Goal: Task Accomplishment & Management: Manage account settings

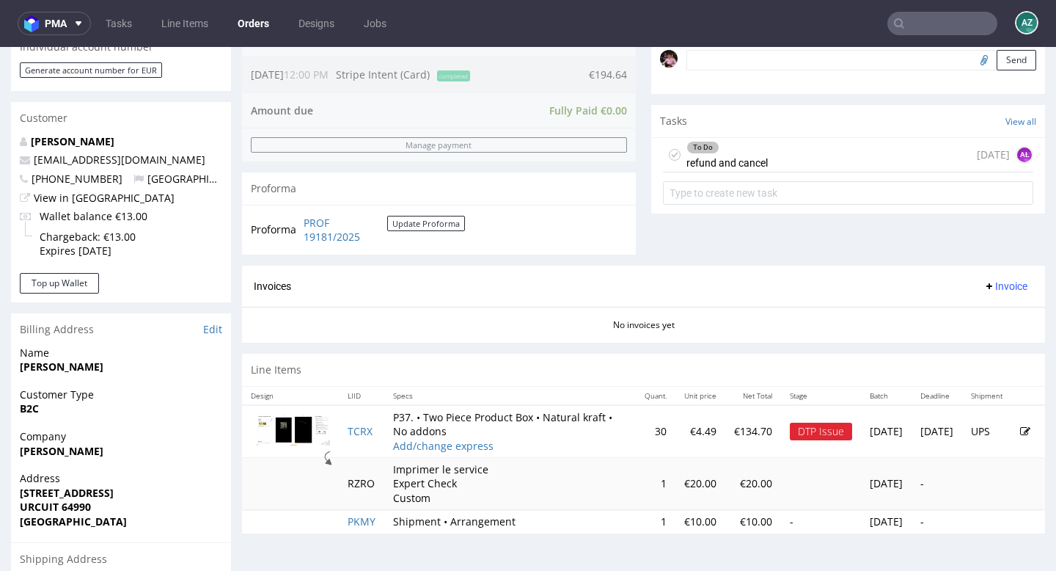
scroll to position [12, 0]
click at [908, 18] on input "text" at bounding box center [943, 23] width 110 height 23
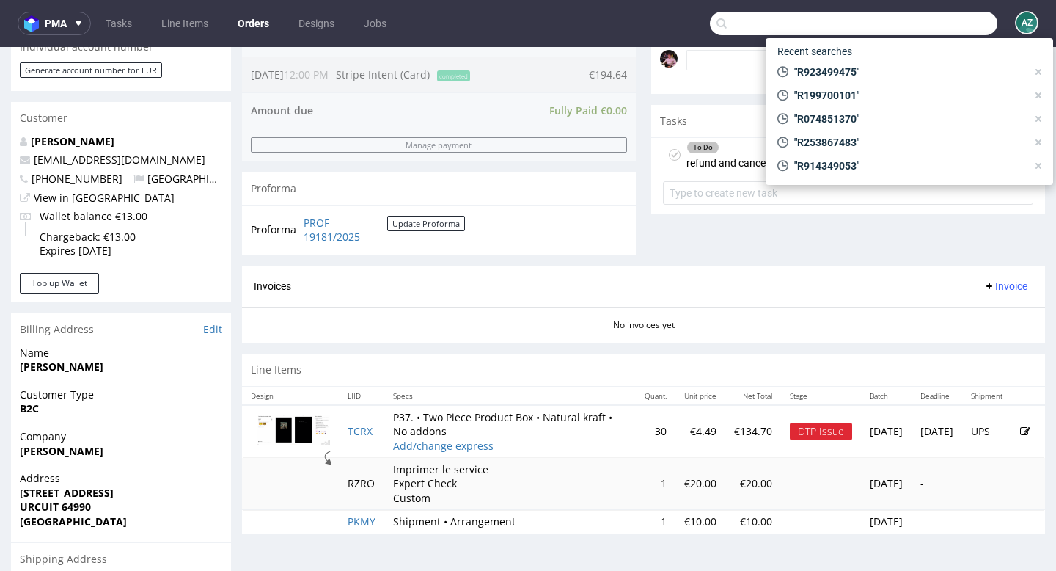
paste input "scott.long@world50.com"
type input "scott.long@world50.com"
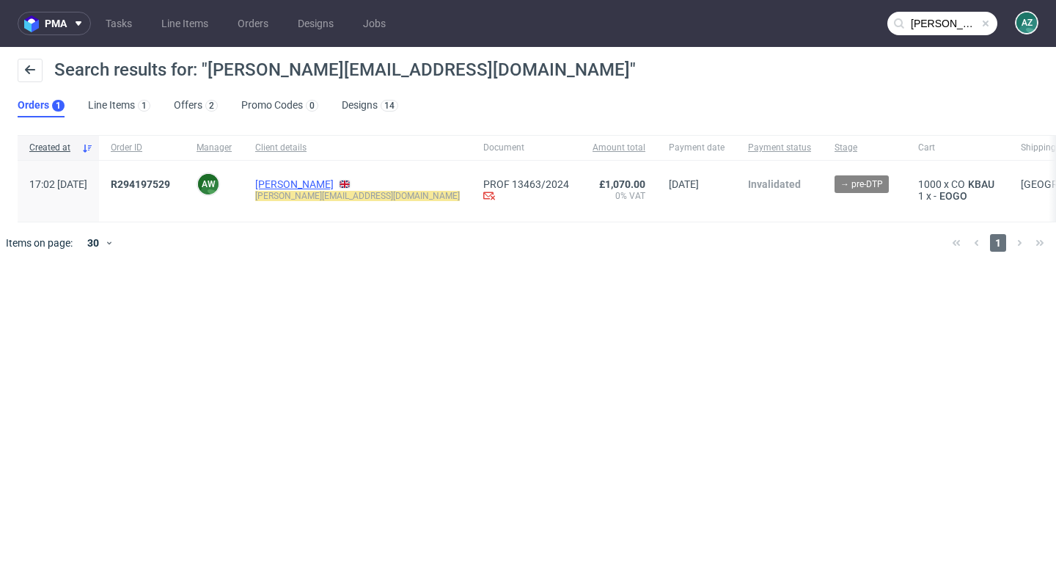
click at [312, 180] on link "Scott Long" at bounding box center [294, 184] width 79 height 12
click at [170, 183] on span "R294197529" at bounding box center [140, 184] width 59 height 12
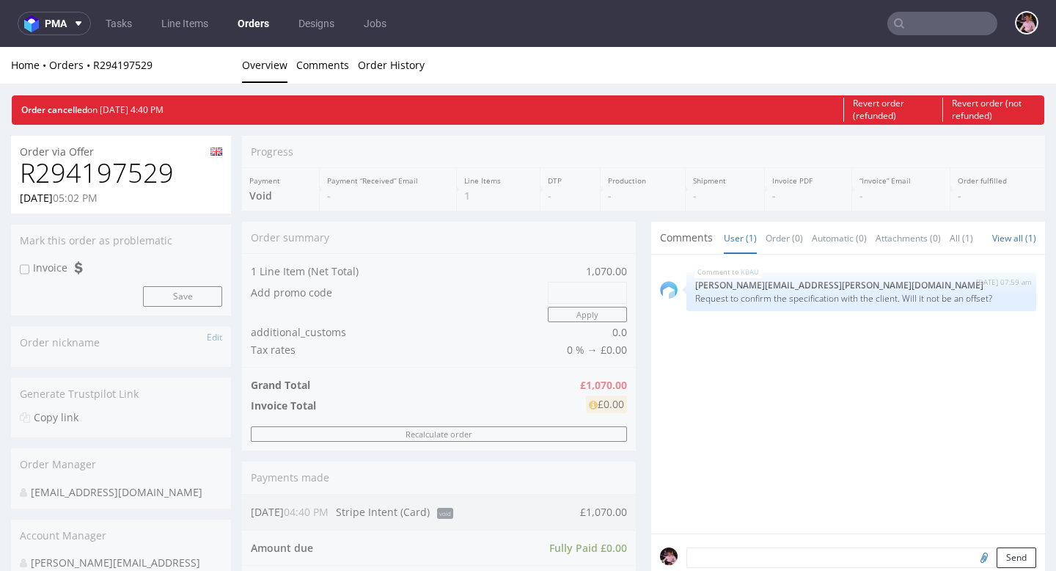
type input "scott.long@world50.com"
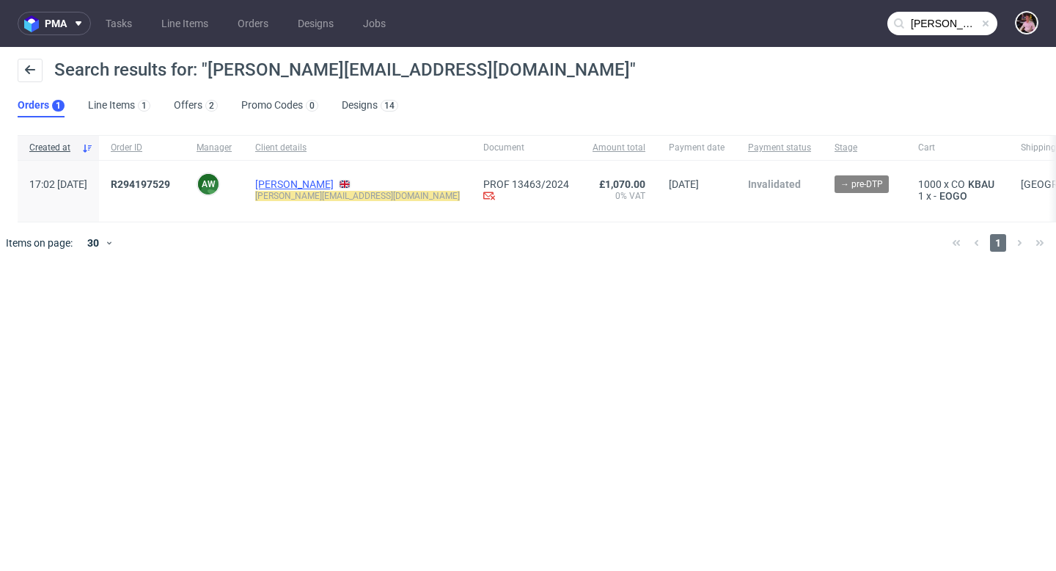
click at [315, 184] on link "Scott Long" at bounding box center [294, 184] width 79 height 12
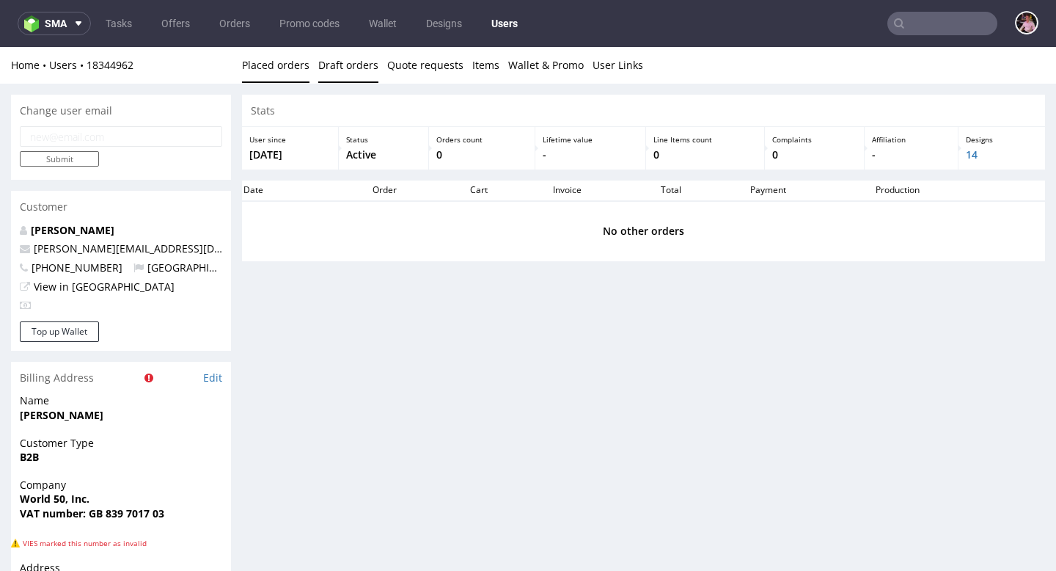
click at [357, 69] on link "Draft orders" at bounding box center [348, 65] width 60 height 36
click at [429, 62] on link "Quote requests" at bounding box center [425, 65] width 76 height 36
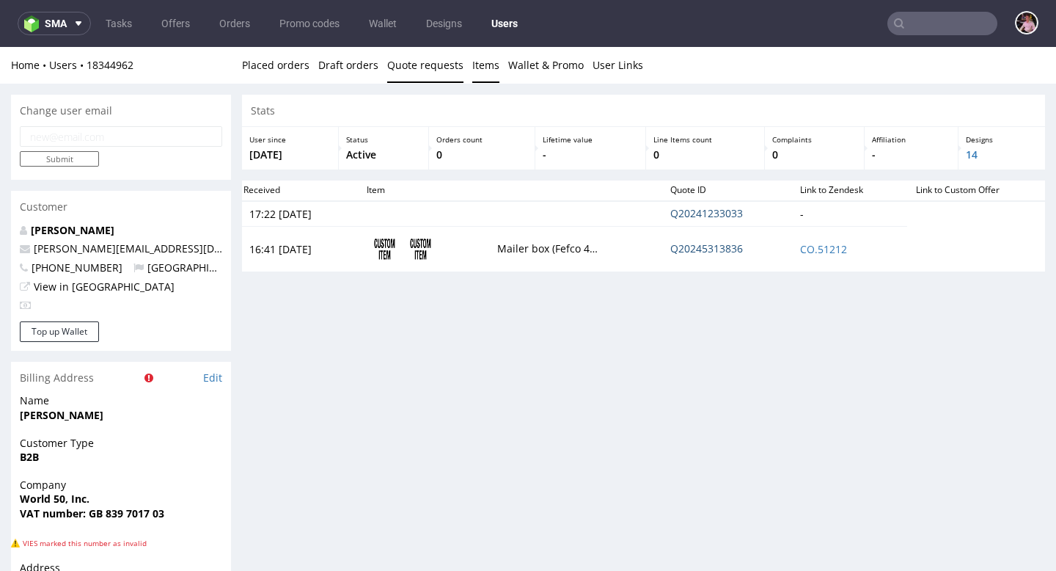
click at [478, 69] on link "Items" at bounding box center [485, 65] width 27 height 36
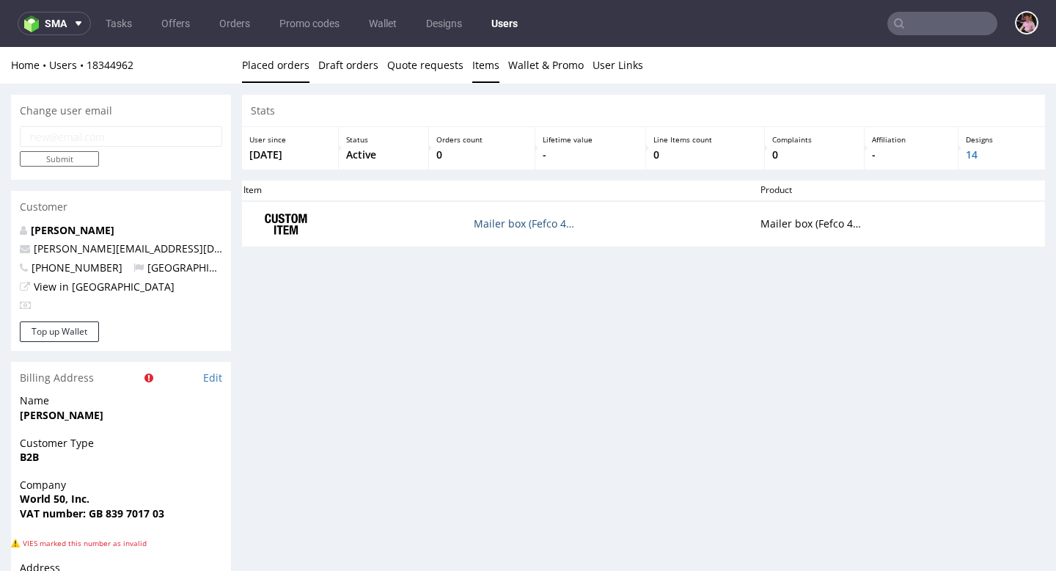
click at [288, 64] on link "Placed orders" at bounding box center [275, 65] width 67 height 36
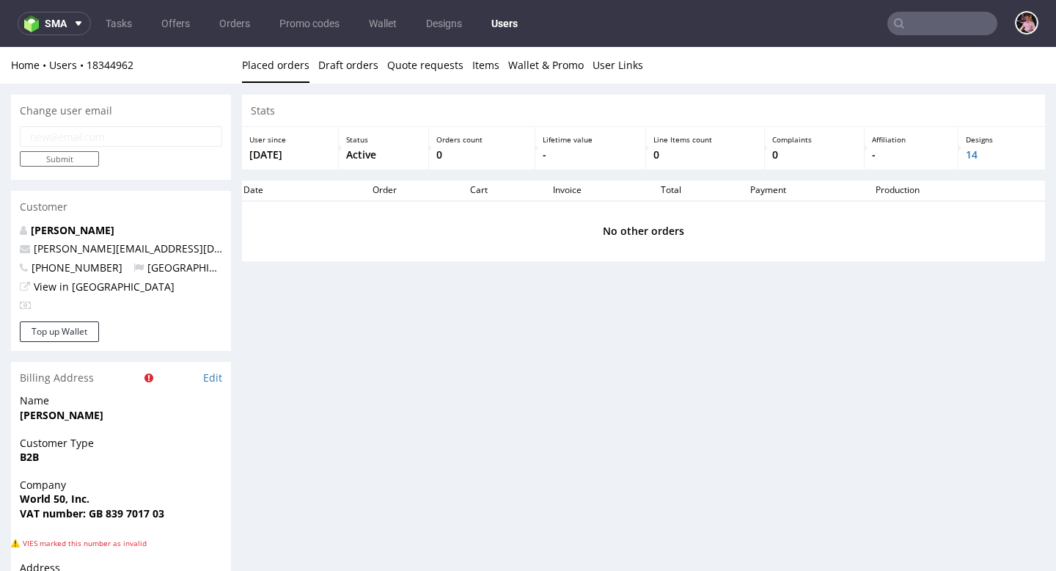
click at [942, 18] on input "text" at bounding box center [943, 23] width 110 height 23
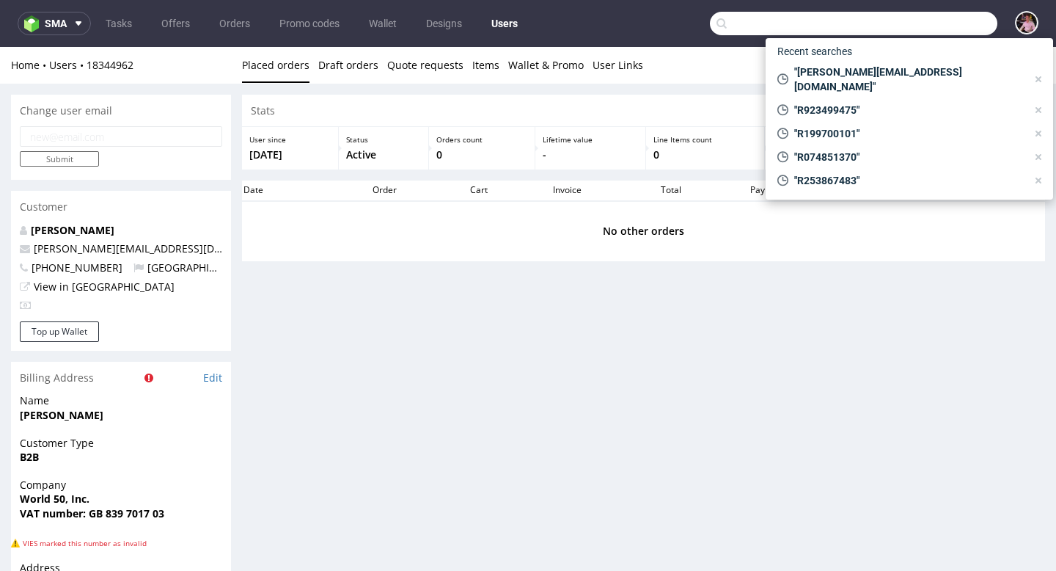
paste input "R943933731"
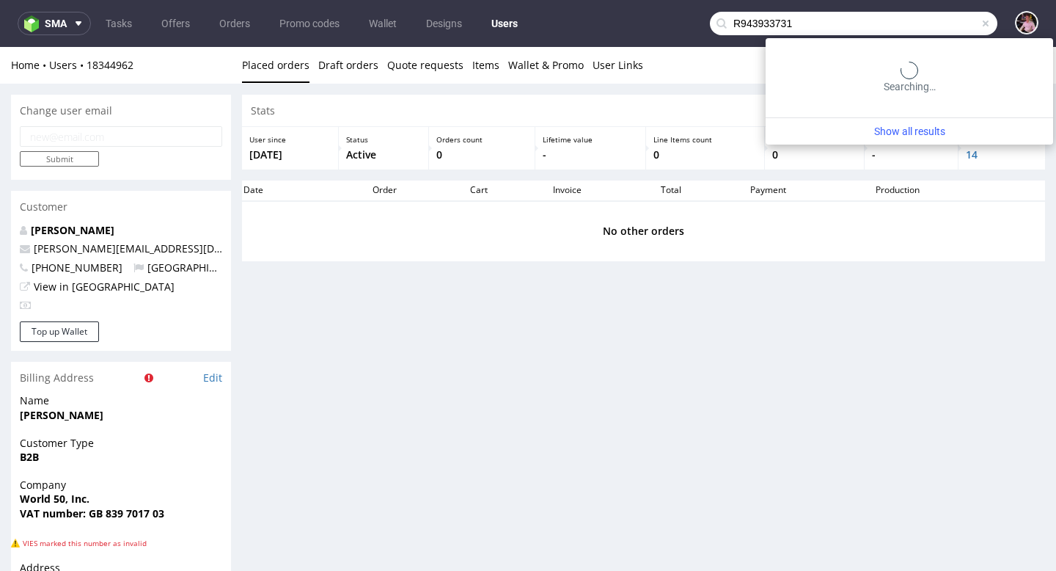
type input "R943933731"
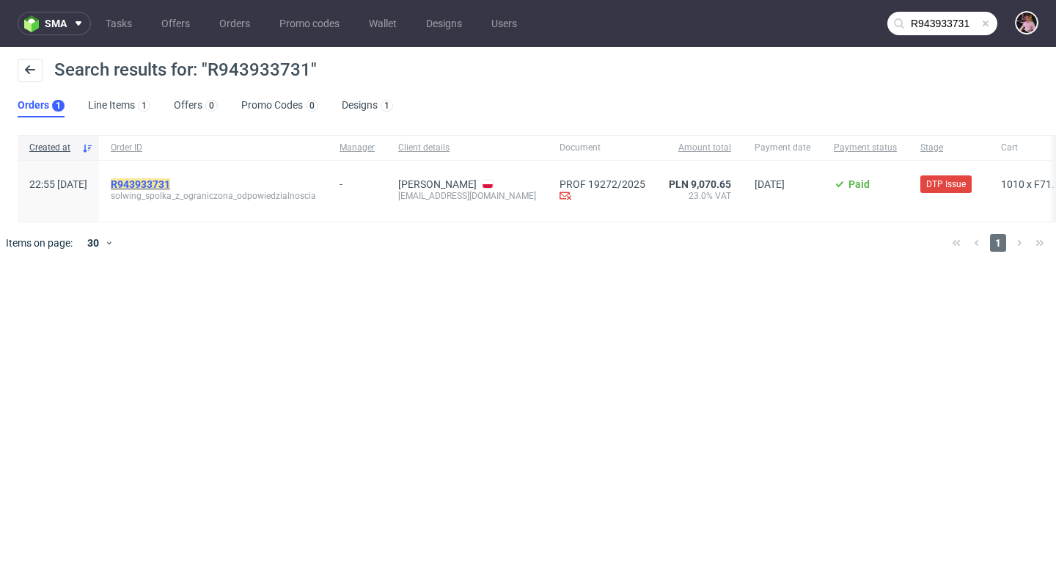
click at [170, 182] on mark "R943933731" at bounding box center [140, 184] width 59 height 12
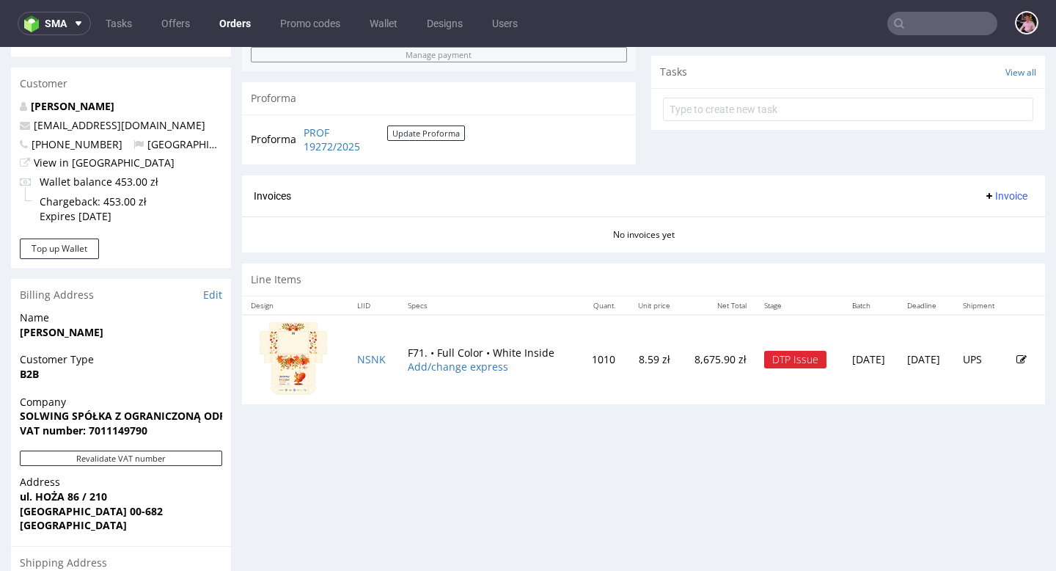
scroll to position [607, 0]
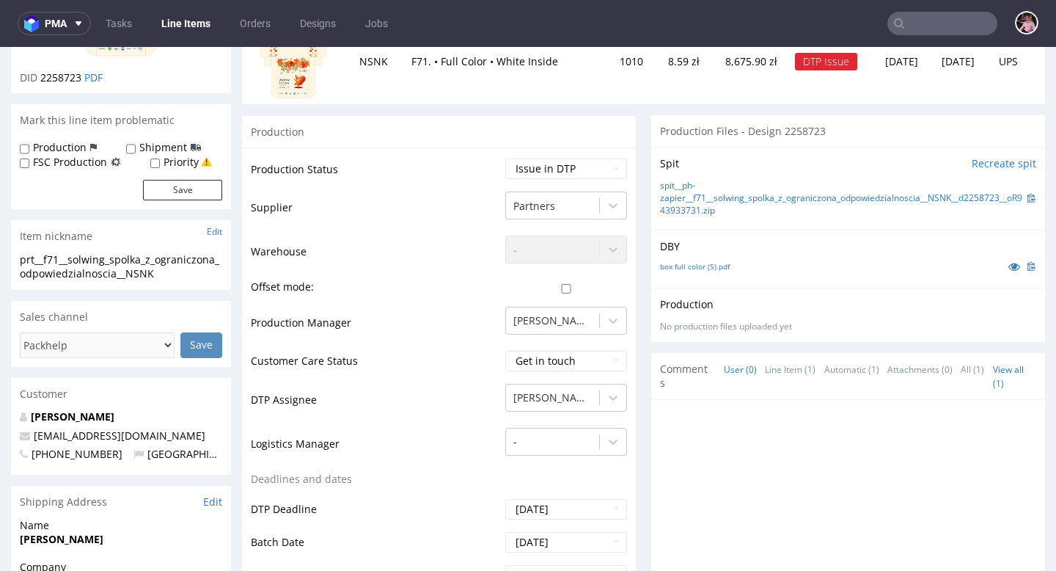
scroll to position [582, 0]
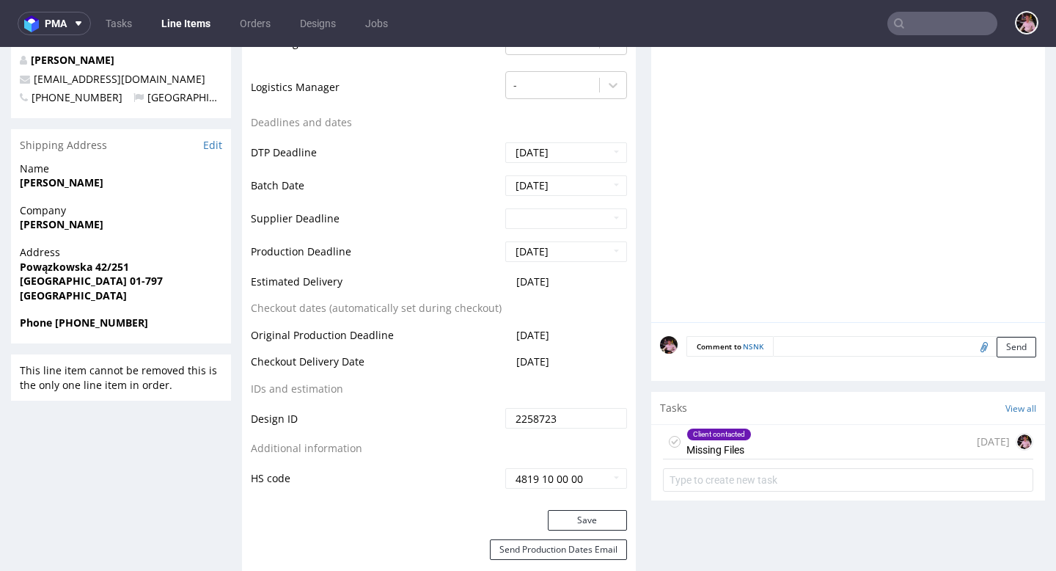
click at [791, 431] on div "Client contacted Missing Files 4 days ago" at bounding box center [848, 442] width 370 height 34
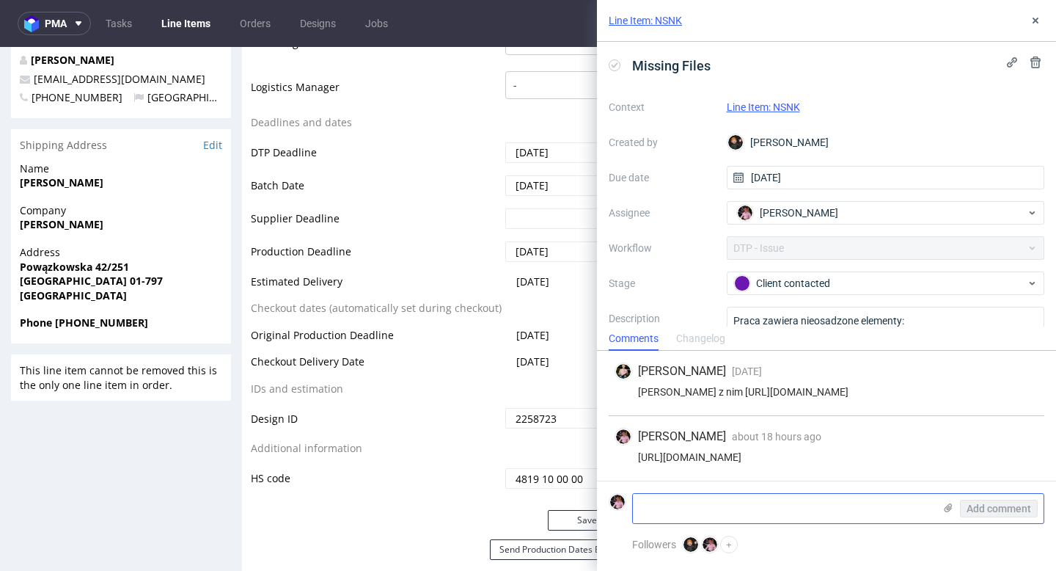
click at [948, 506] on use at bounding box center [949, 507] width 8 height 9
click at [0, 0] on input "file" at bounding box center [0, 0] width 0 height 0
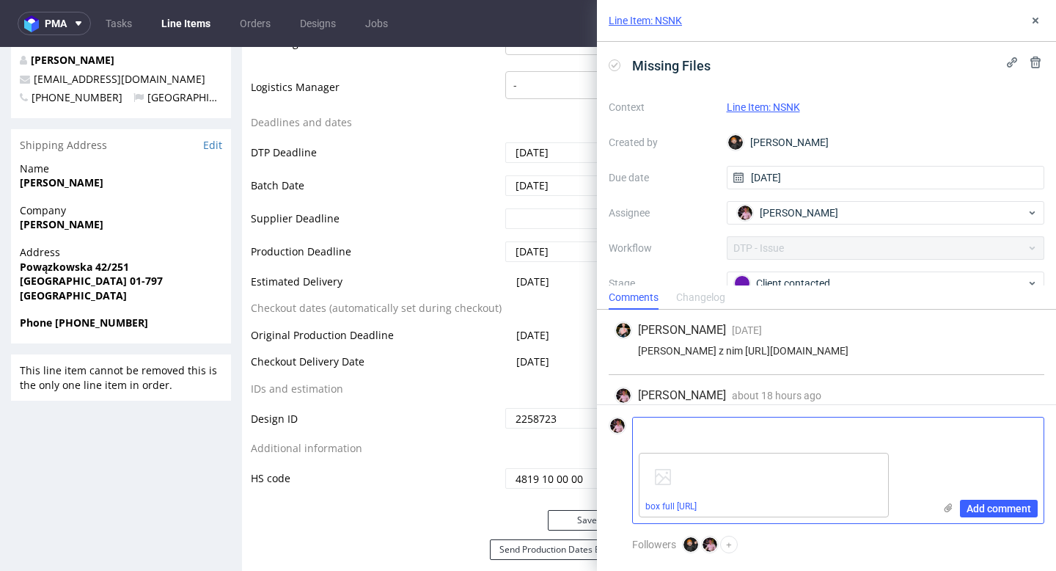
click at [724, 437] on textarea at bounding box center [783, 431] width 301 height 29
paste textarea "https://ptrdigital.app.box.com/s/m3qe0art0gv2g9ugv55jadhkd5ay6hnb"
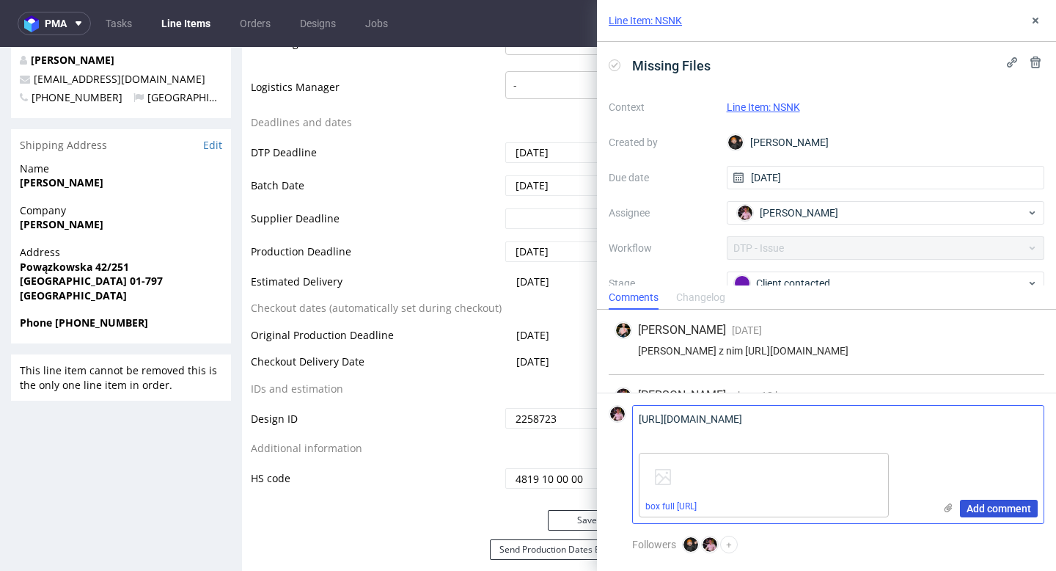
type textarea "https://ptrdigital.app.box.com/s/m3qe0art0gv2g9ugv55jadhkd5ay6hnb"
click at [994, 509] on span "Add comment" at bounding box center [999, 508] width 65 height 10
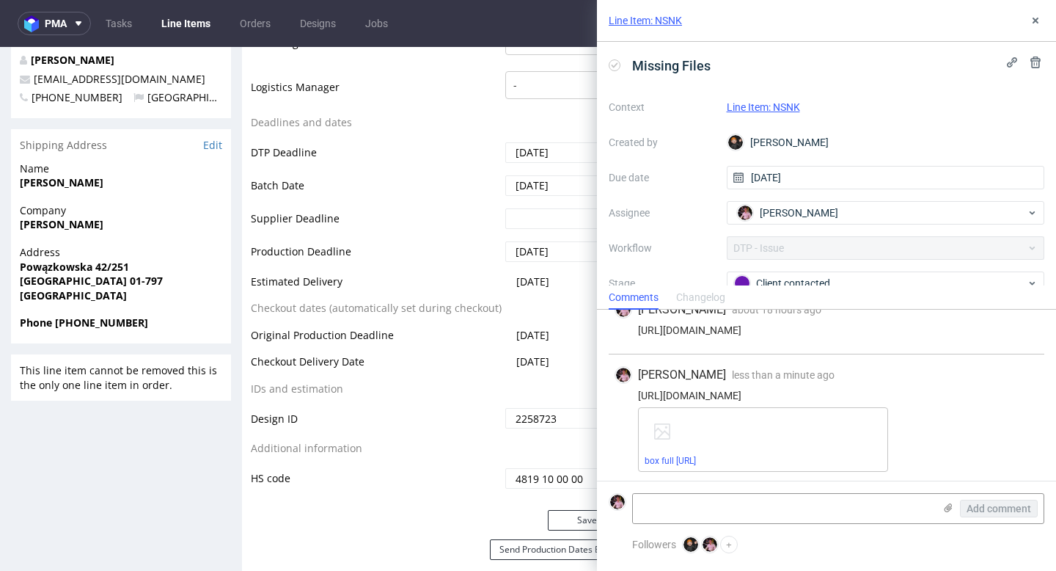
scroll to position [101, 0]
click at [1037, 24] on icon at bounding box center [1036, 21] width 12 height 12
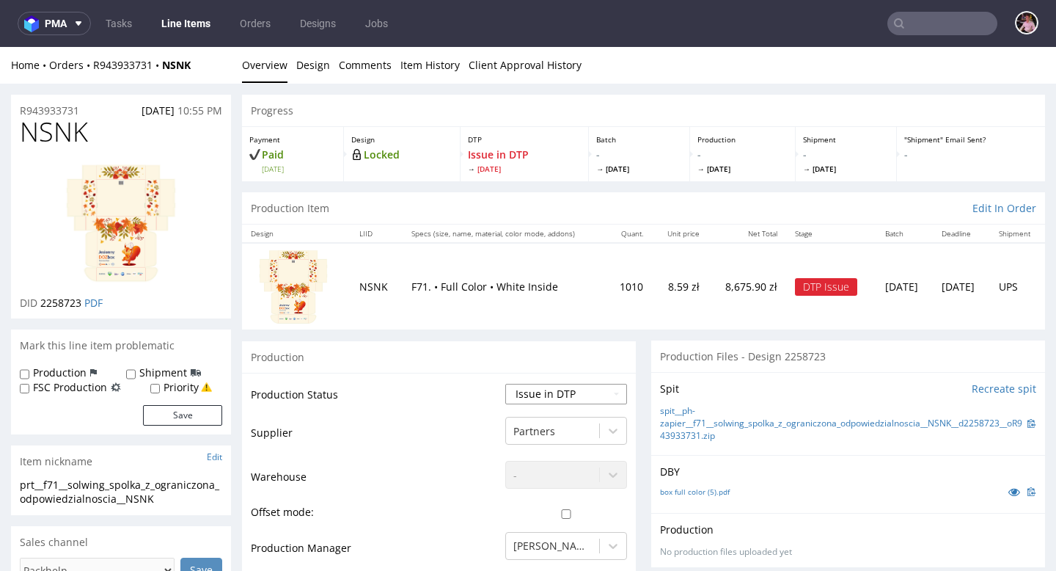
click at [559, 396] on select "Waiting for Artwork Waiting for Diecut Waiting for Mockup Waiting for DTP Waiti…" at bounding box center [566, 394] width 122 height 21
select select "back_for_dtp"
click at [505, 384] on select "Waiting for Artwork Waiting for Diecut Waiting for Mockup Waiting for DTP Waiti…" at bounding box center [566, 394] width 122 height 21
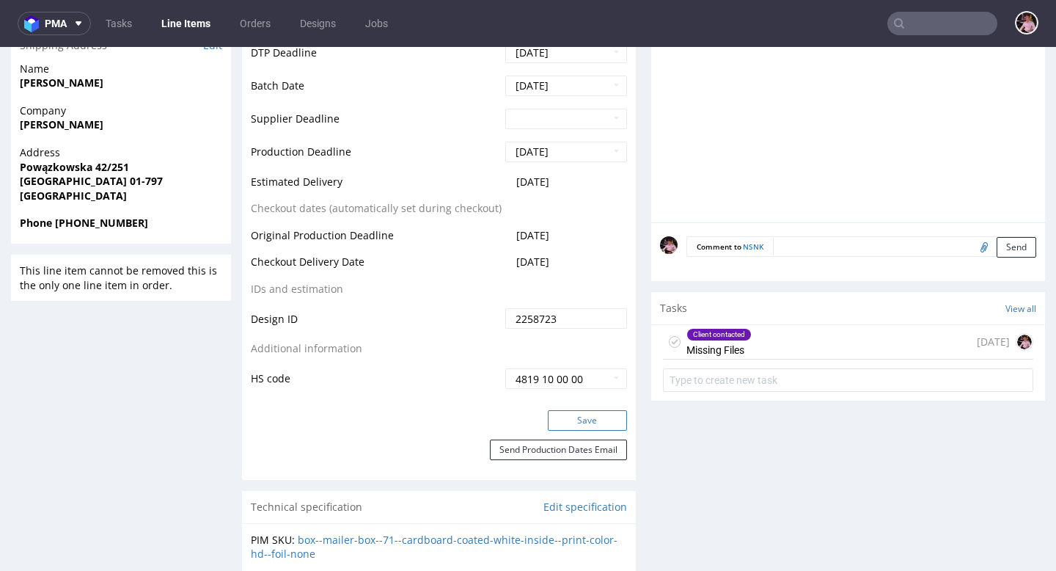
scroll to position [713, 0]
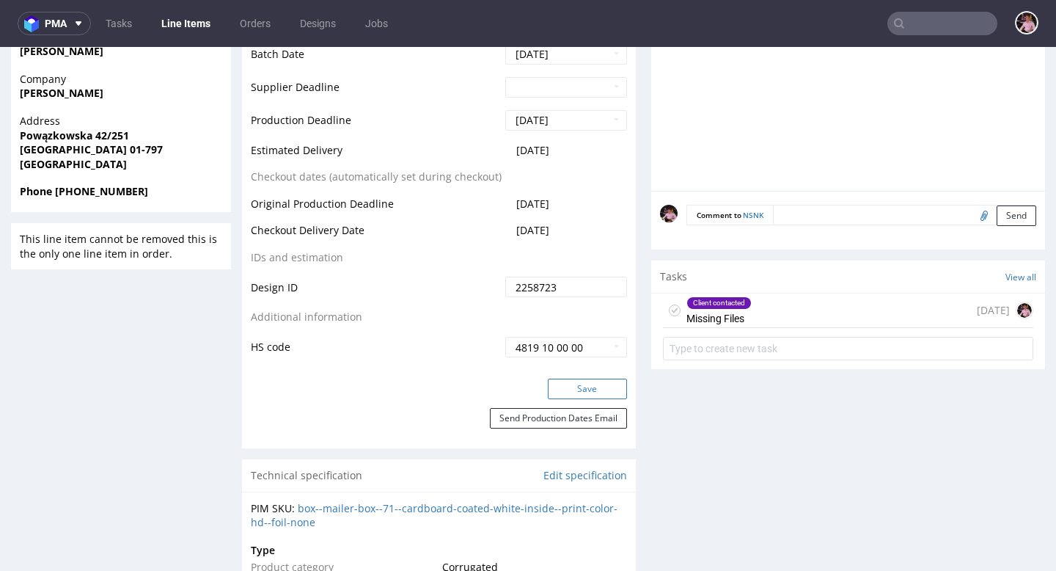
click at [589, 386] on button "Save" at bounding box center [587, 389] width 79 height 21
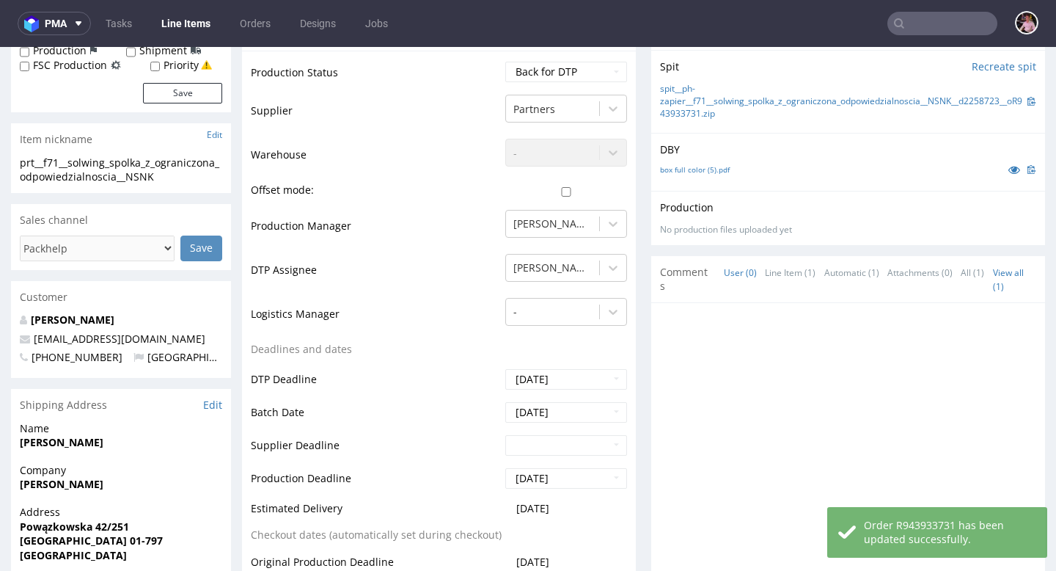
scroll to position [0, 0]
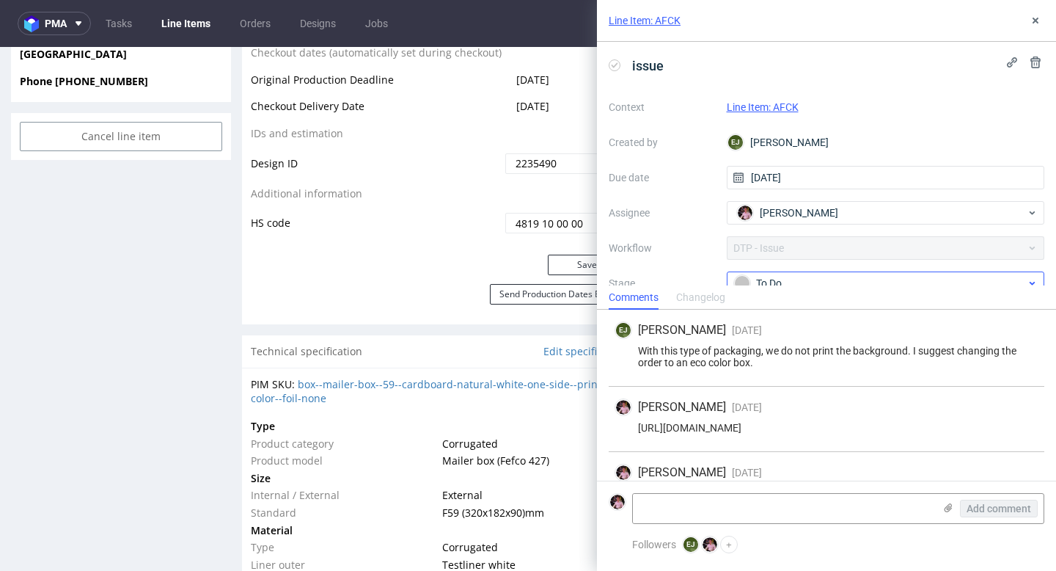
scroll to position [611, 0]
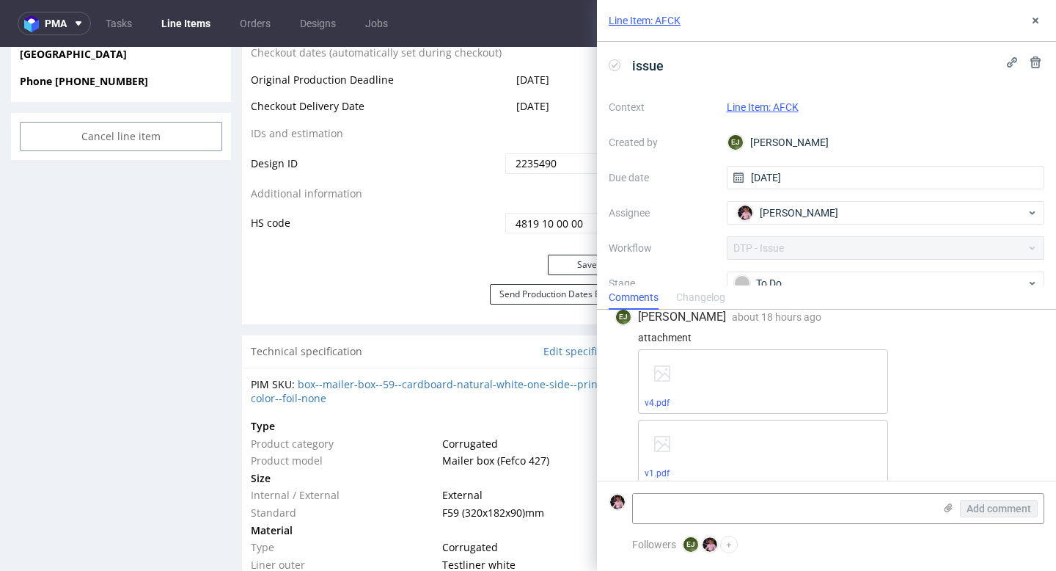
click at [803, 287] on div "Comments Changelog" at bounding box center [826, 296] width 459 height 23
click at [795, 278] on div "To Do" at bounding box center [880, 283] width 292 height 16
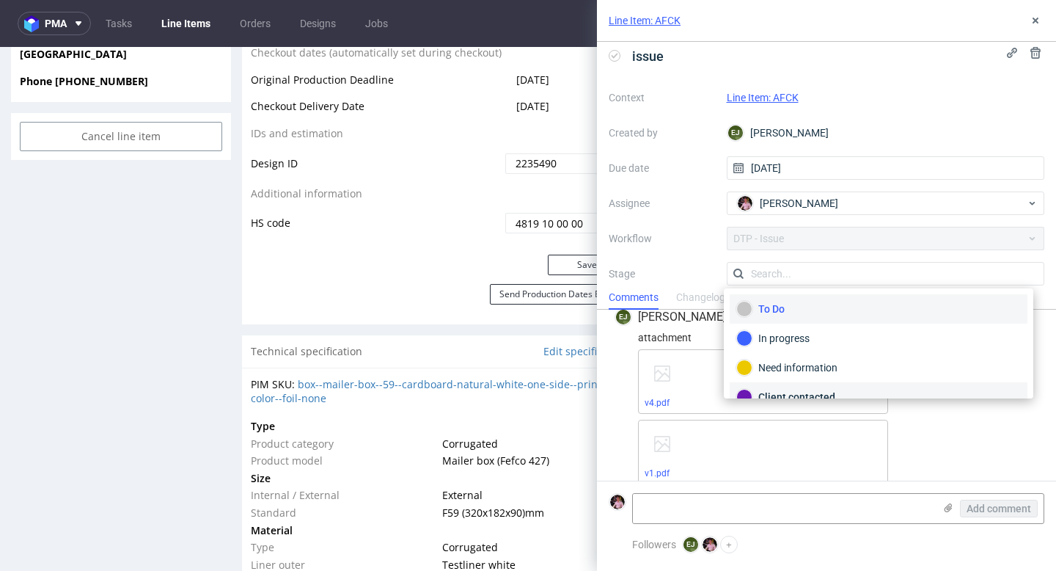
click at [828, 391] on div "Client contacted" at bounding box center [879, 397] width 285 height 16
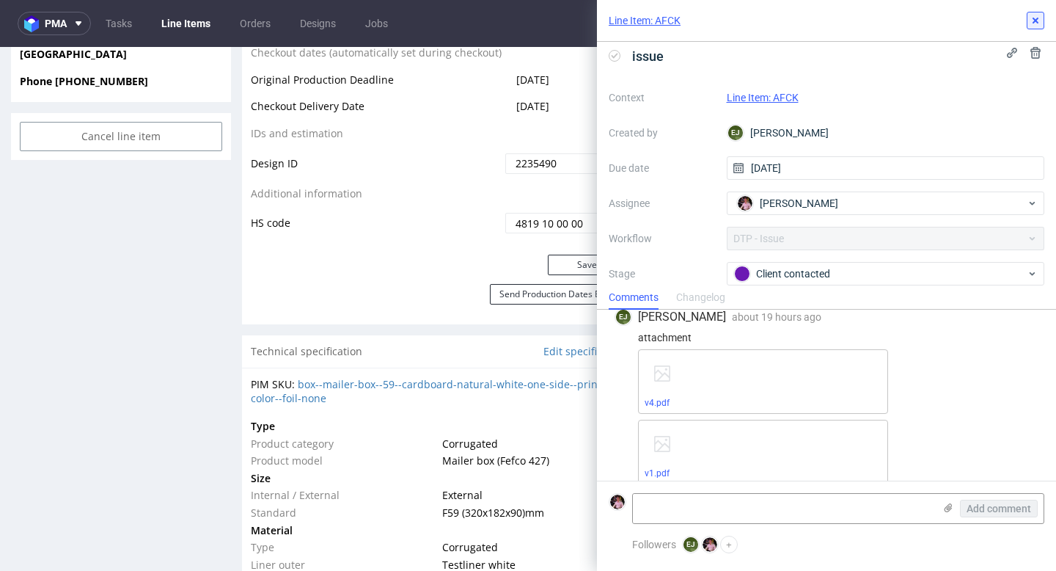
click at [1033, 21] on icon at bounding box center [1036, 21] width 12 height 12
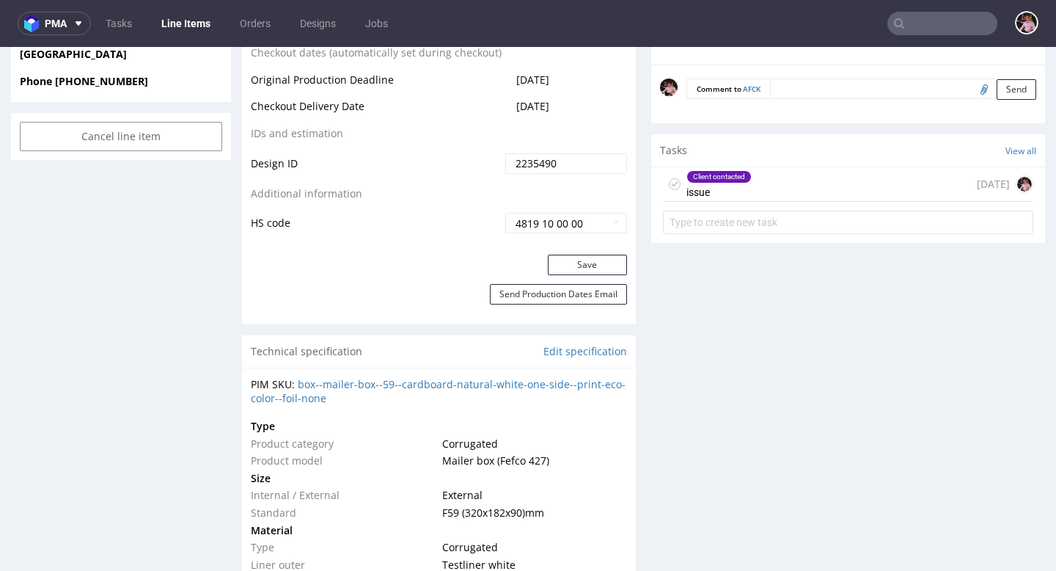
click at [943, 25] on input "text" at bounding box center [943, 23] width 110 height 23
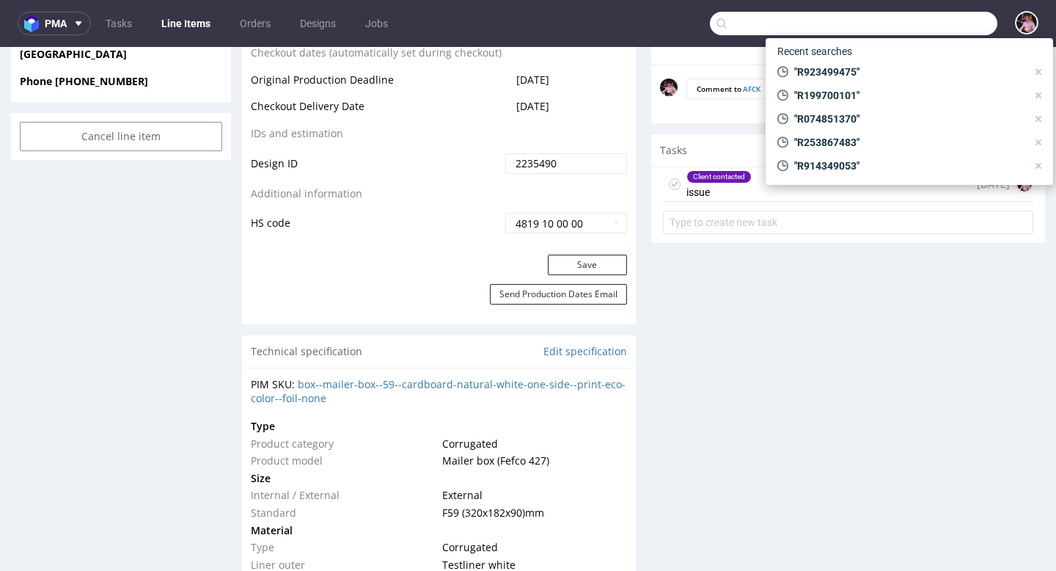
paste input "R628152770"
type input "R628152770"
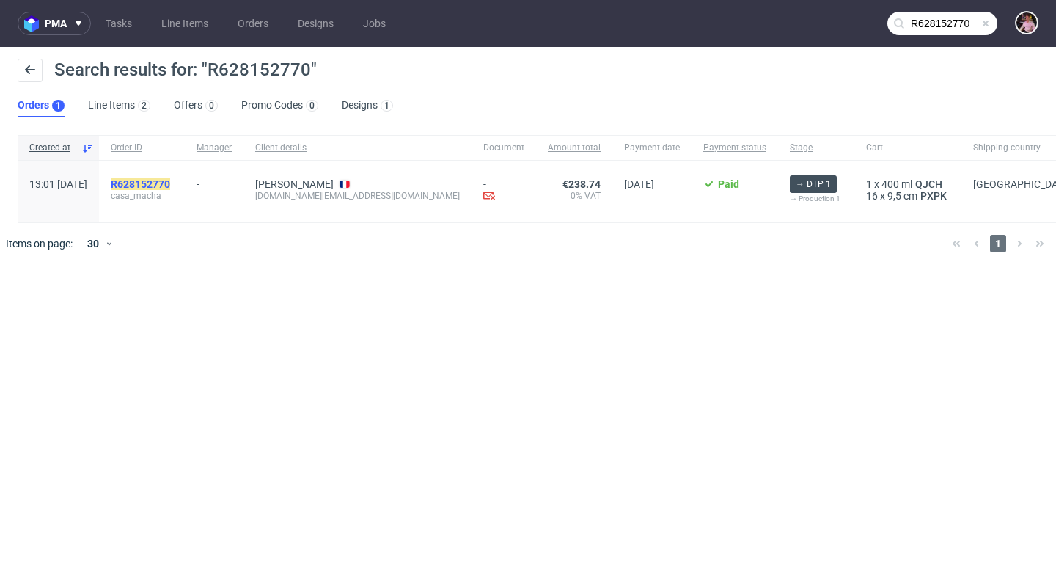
click at [163, 181] on mark "R628152770" at bounding box center [140, 184] width 59 height 12
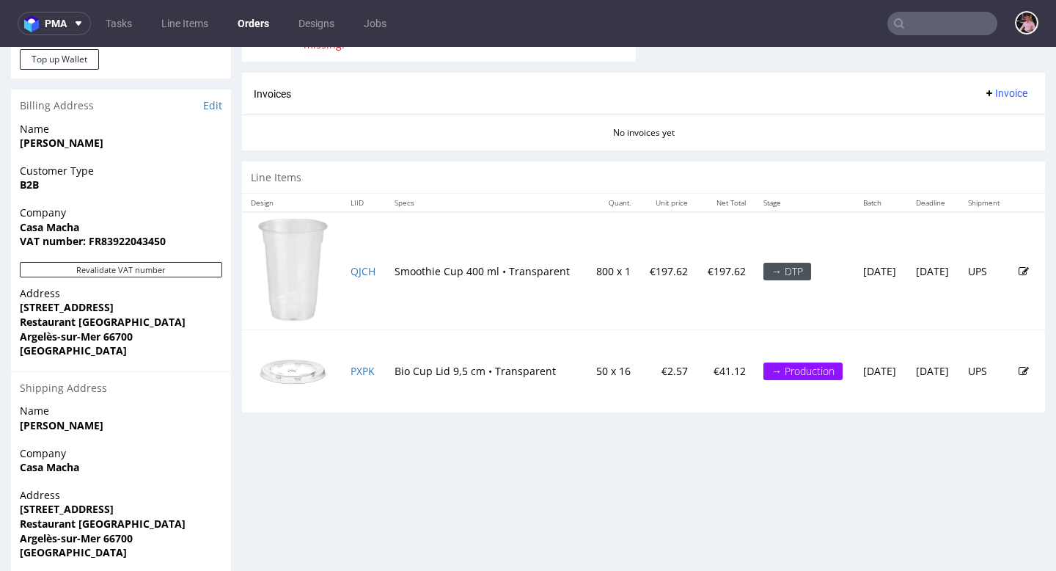
scroll to position [693, 0]
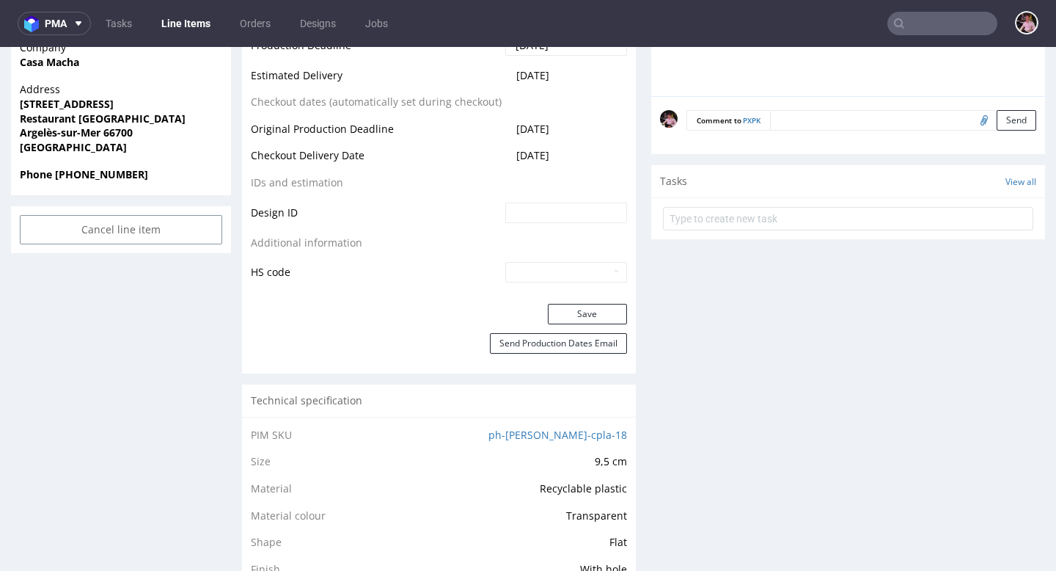
scroll to position [734, 0]
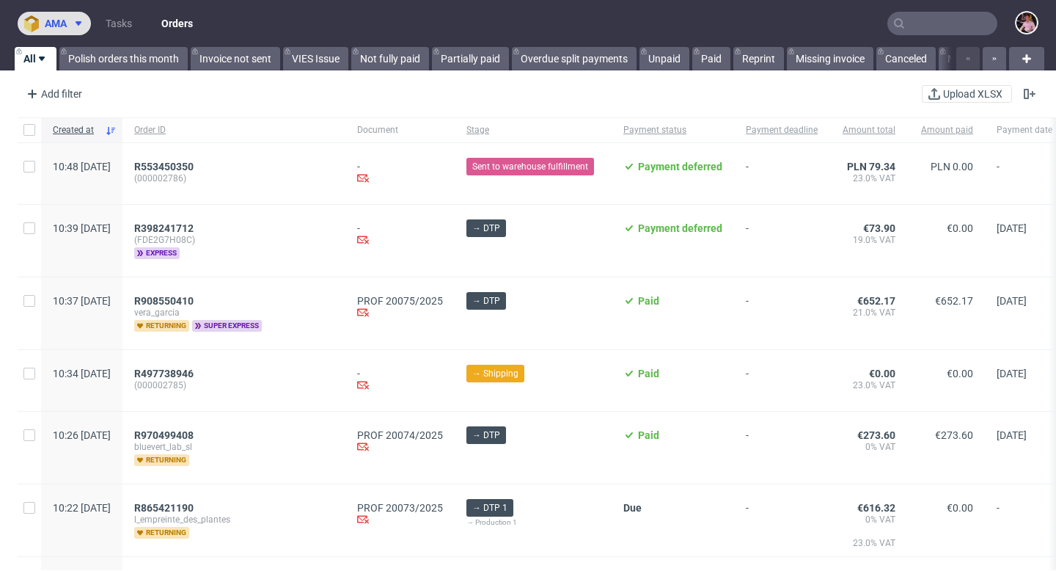
click at [78, 29] on button "ama" at bounding box center [54, 23] width 73 height 23
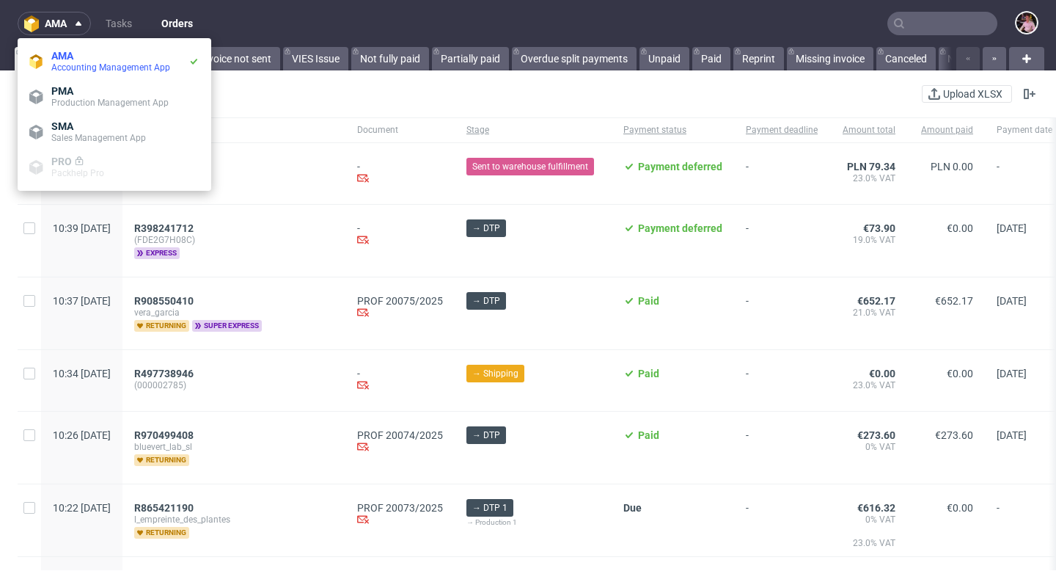
click at [244, 15] on nav "ama Tasks Orders" at bounding box center [528, 23] width 1056 height 47
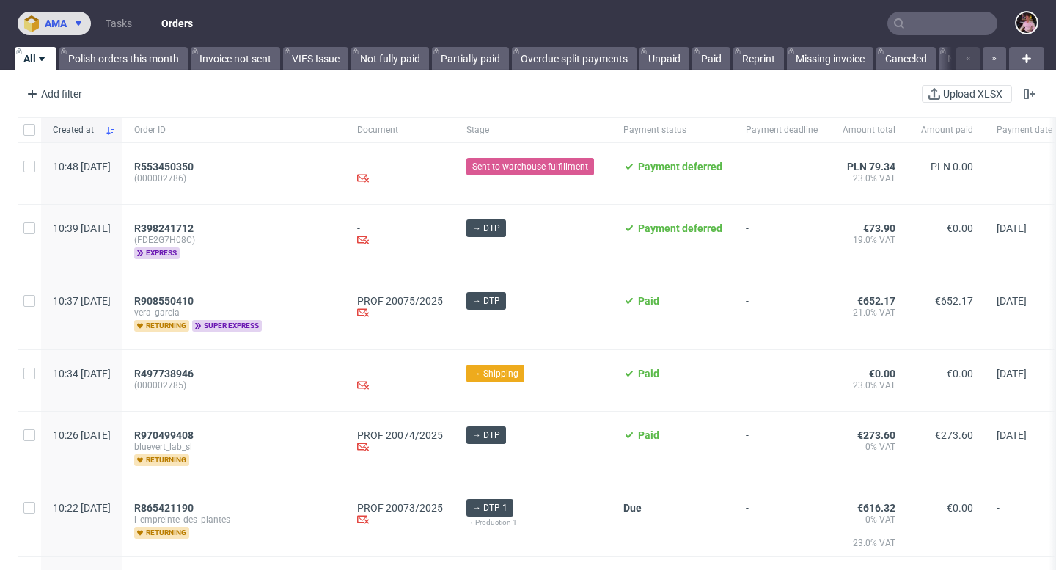
click at [56, 32] on button "ama" at bounding box center [54, 23] width 73 height 23
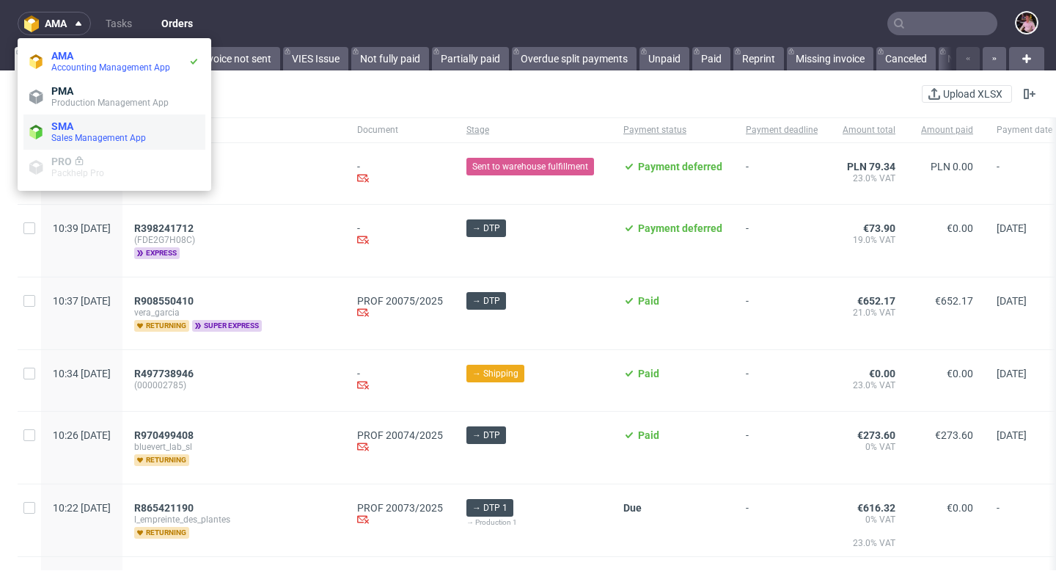
click at [75, 123] on span "SMA" at bounding box center [125, 126] width 148 height 12
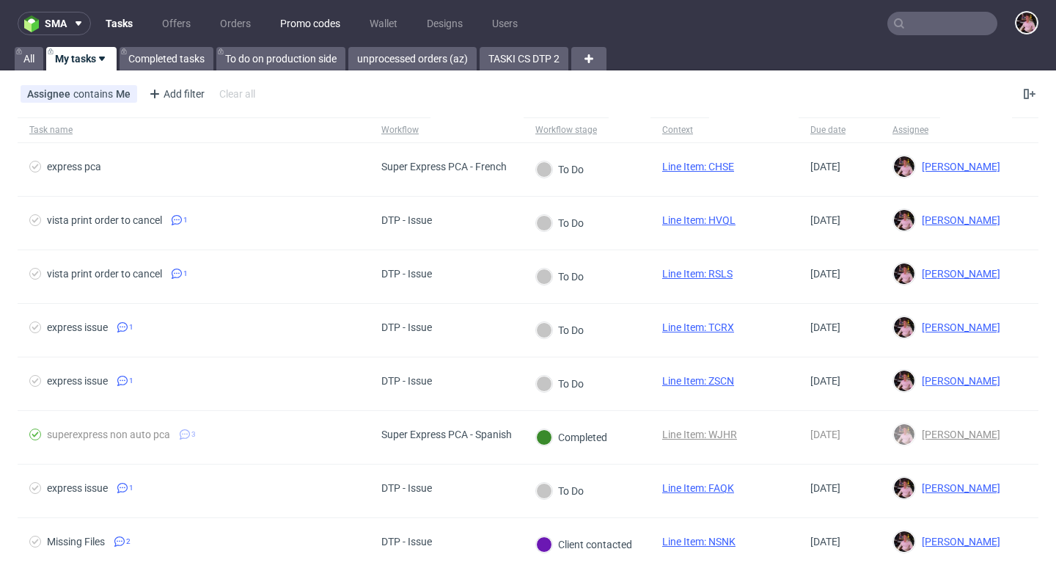
click at [292, 19] on link "Promo codes" at bounding box center [310, 23] width 78 height 23
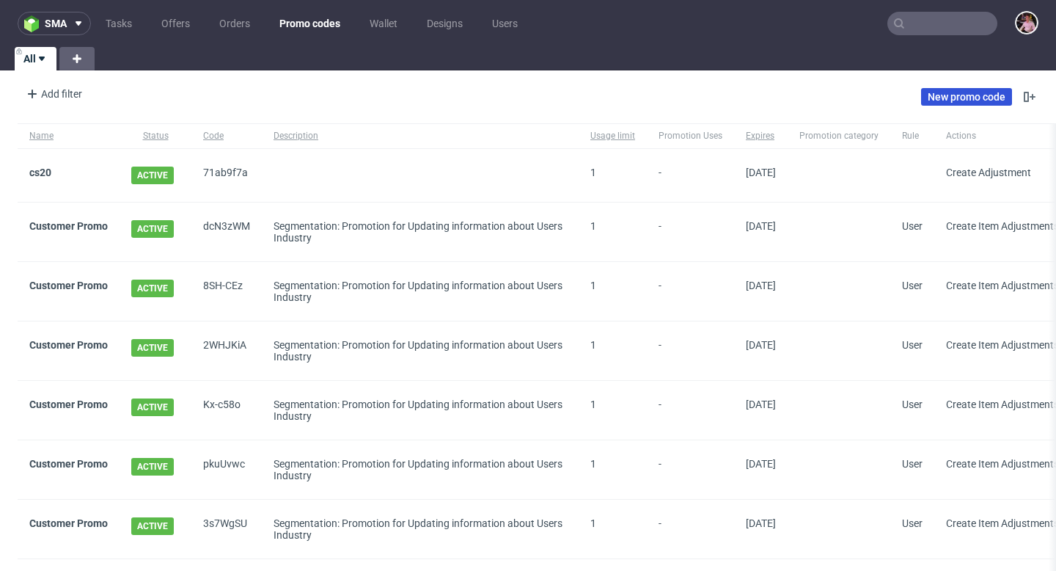
click at [932, 92] on link "New promo code" at bounding box center [966, 97] width 91 height 18
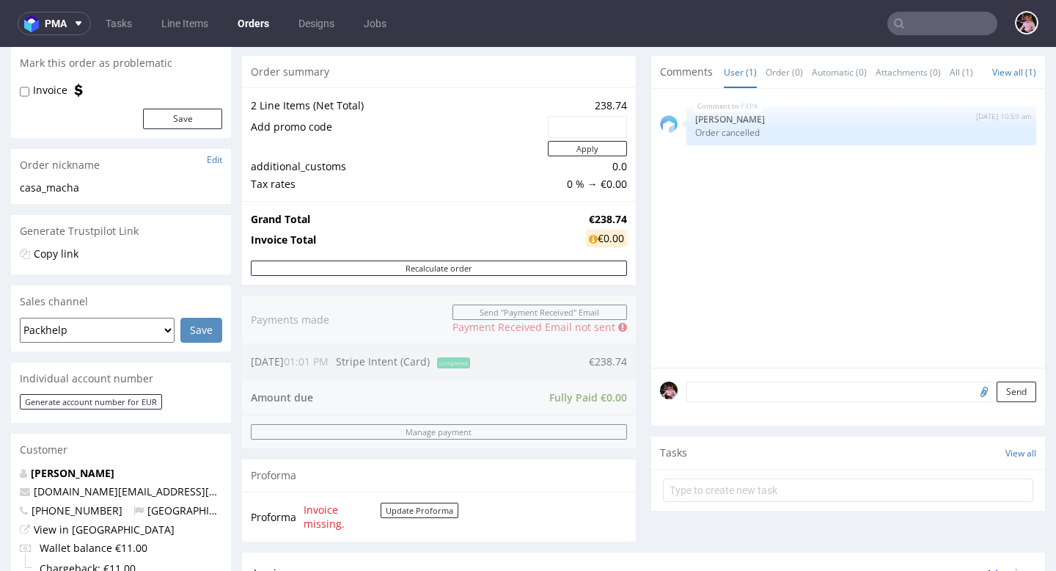
scroll to position [154, 0]
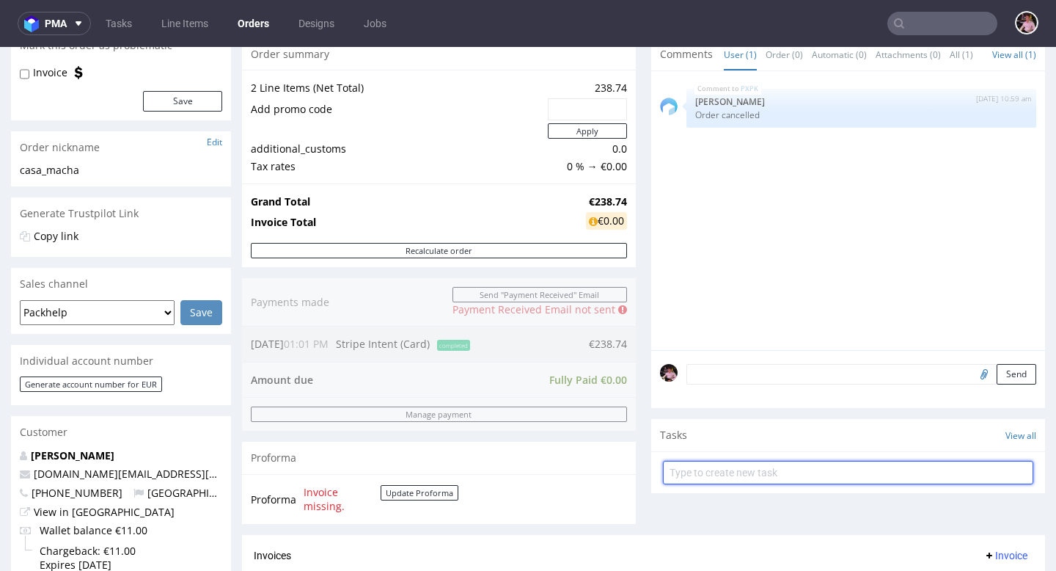
click at [706, 484] on input "text" at bounding box center [848, 472] width 370 height 23
type input "refund"
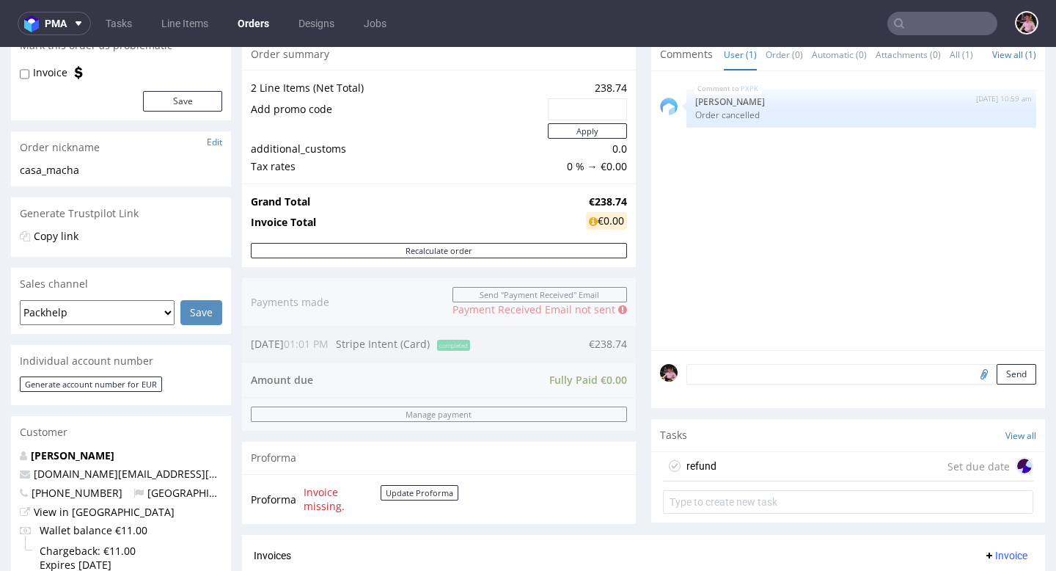
click at [731, 481] on div "refund Set due date" at bounding box center [848, 466] width 370 height 29
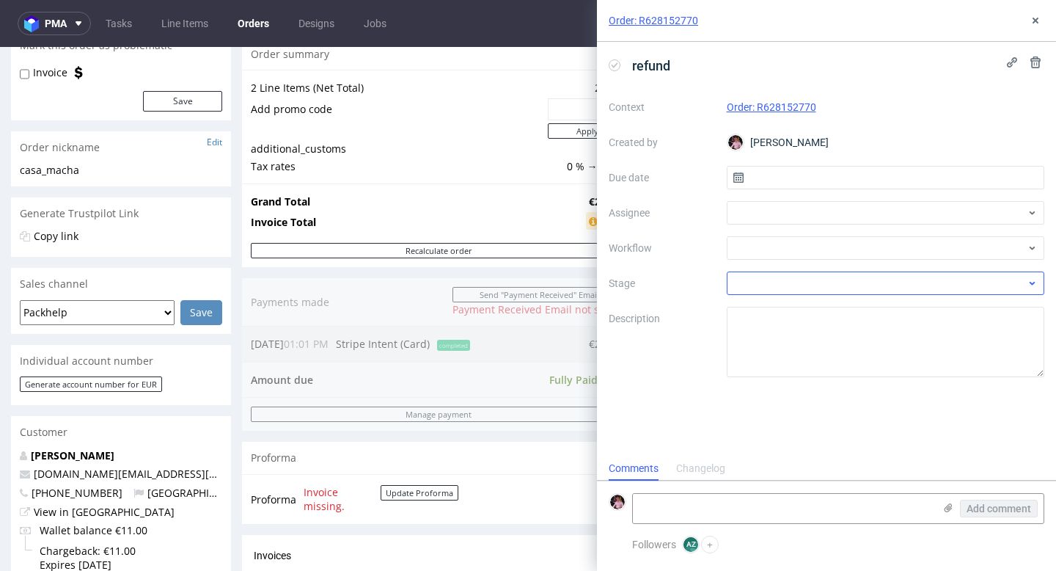
scroll to position [12, 0]
click at [760, 186] on input "text" at bounding box center [886, 177] width 318 height 23
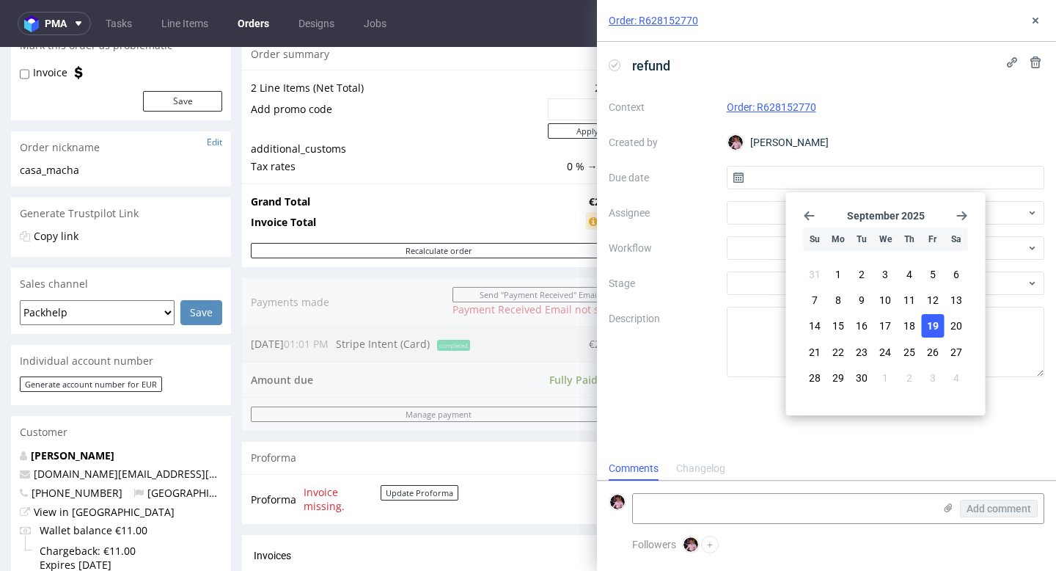
click at [922, 324] on button "19" at bounding box center [932, 325] width 23 height 23
type input "[DATE]"
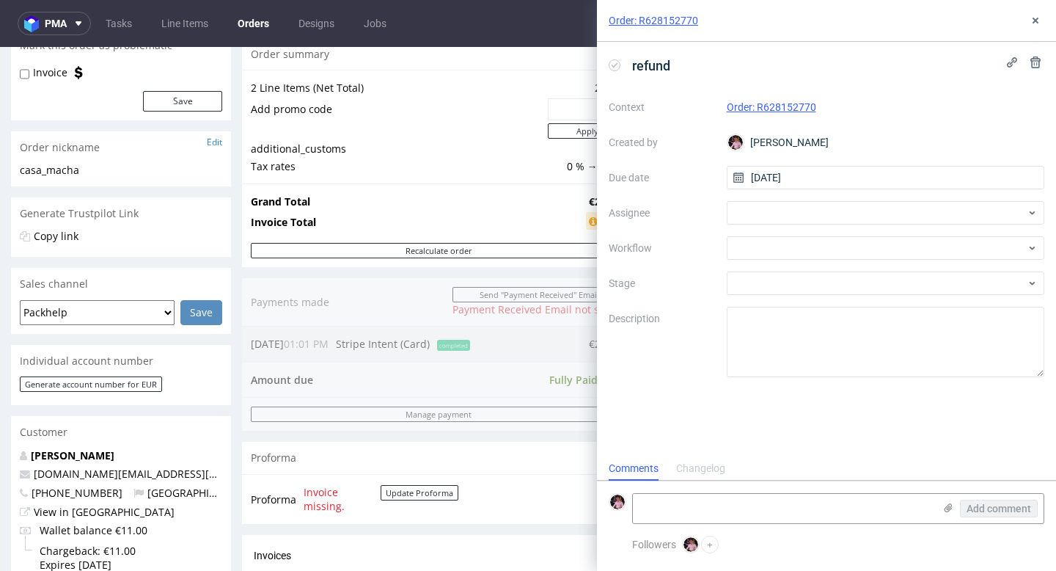
click at [811, 200] on div "Context Order: R628152770 Created by Aleks Ziemkowski Due date 19/09/2025 Assig…" at bounding box center [827, 236] width 436 height 282
click at [800, 219] on div at bounding box center [886, 212] width 318 height 23
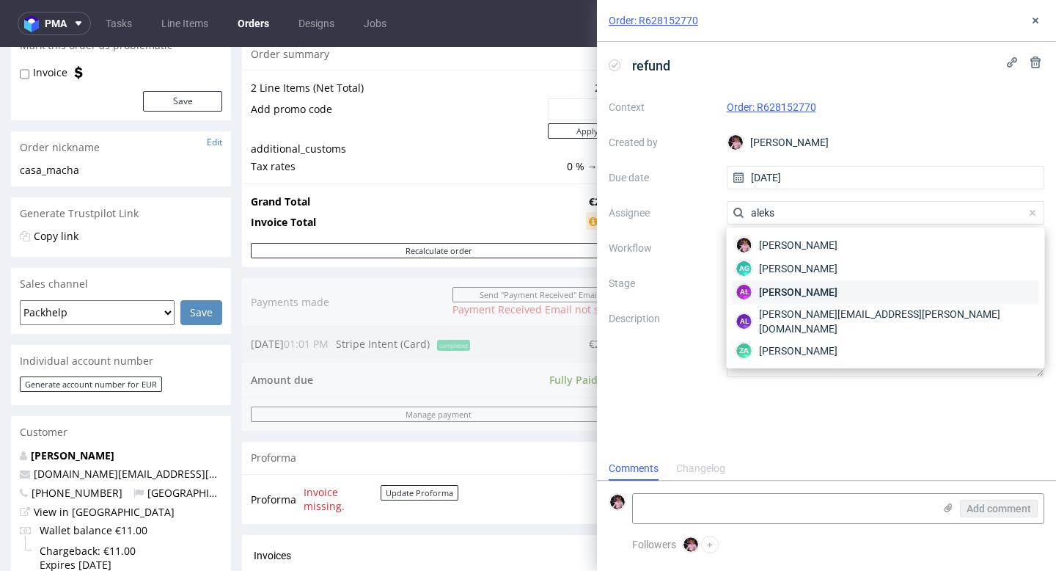
type input "aleks"
click at [822, 285] on span "Aleksandra Łętowska" at bounding box center [798, 292] width 79 height 15
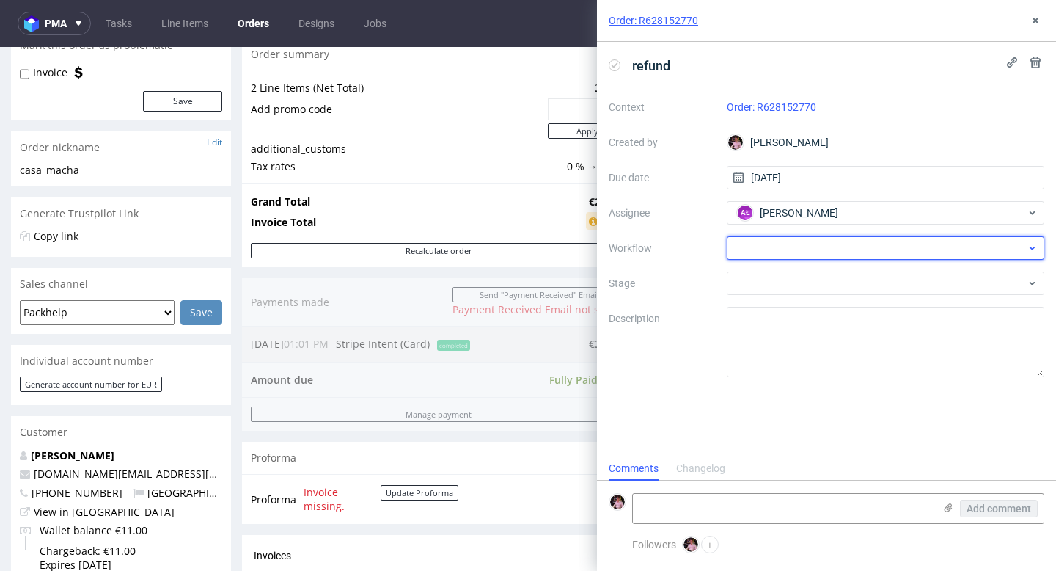
click at [816, 253] on div at bounding box center [886, 247] width 318 height 23
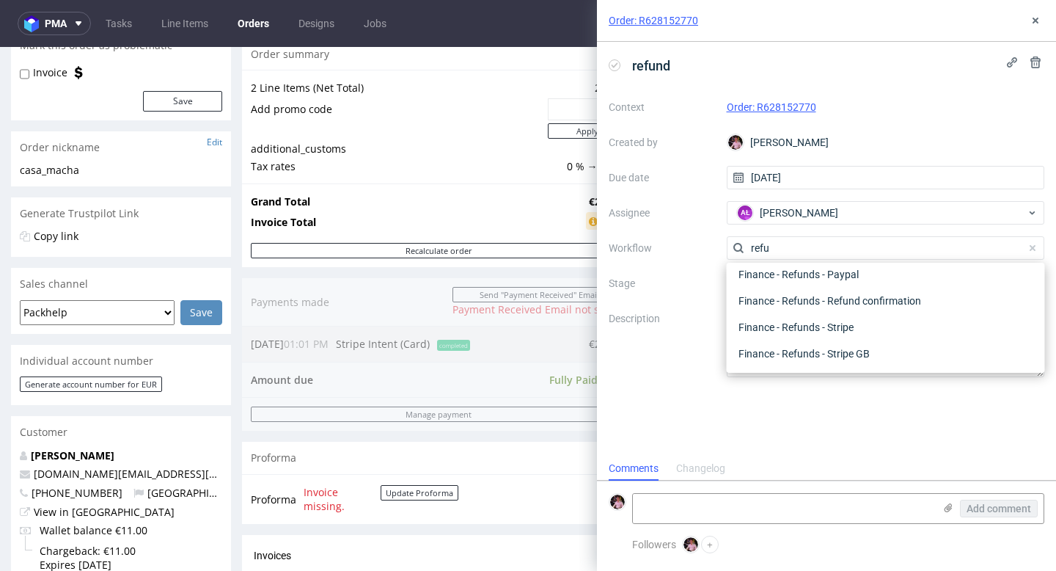
scroll to position [79, 0]
type input "refund"
click at [873, 324] on div "Finance - Refunds - Stripe" at bounding box center [886, 327] width 307 height 26
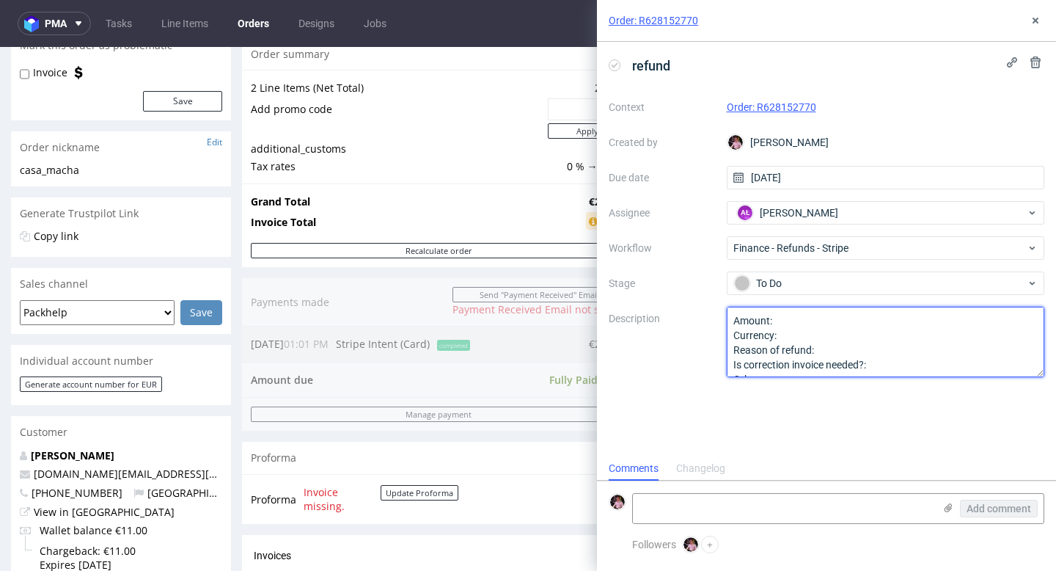
click at [792, 319] on textarea "Amount: Currency: Reason of refund: Is correction invoice needed?: Other:" at bounding box center [886, 342] width 318 height 70
click at [795, 340] on textarea "Amount: Currency: Reason of refund: Is correction invoice needed?: Other:" at bounding box center [886, 342] width 318 height 70
click at [841, 351] on textarea "Amount: Currency: Reason of refund: Is correction invoice needed?: Other:" at bounding box center [886, 342] width 318 height 70
click at [902, 348] on textarea "Amount: Currency: Reason of refund: Is correction invoice needed?: Other:" at bounding box center [886, 342] width 318 height 70
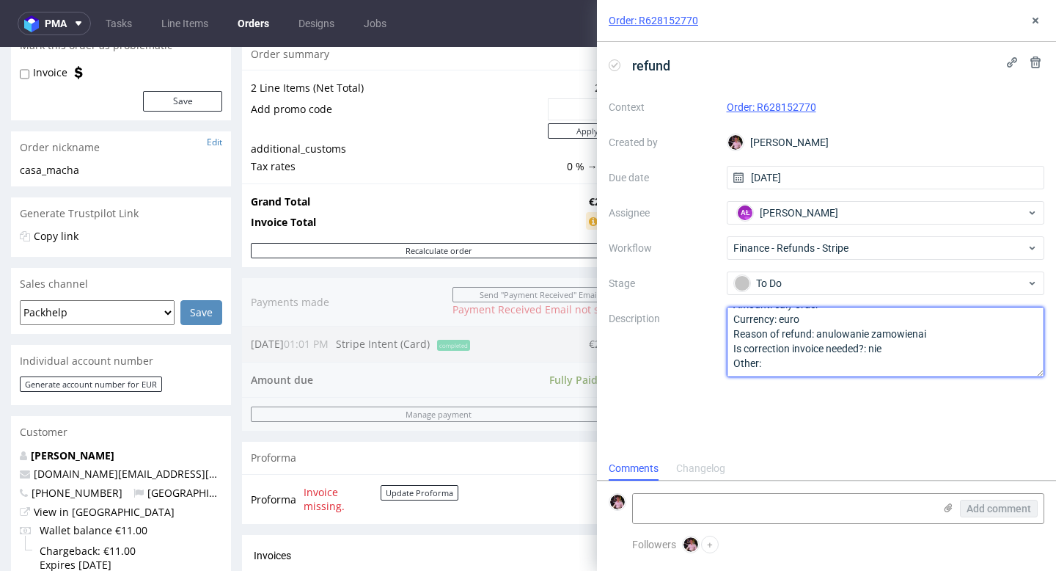
click at [959, 332] on textarea "Amount: Currency: Reason of refund: Is correction invoice needed?: Other:" at bounding box center [886, 342] width 318 height 70
type textarea "Amount: caly order Currency: euro Reason of refund: anulowanie zamowienia Is co…"
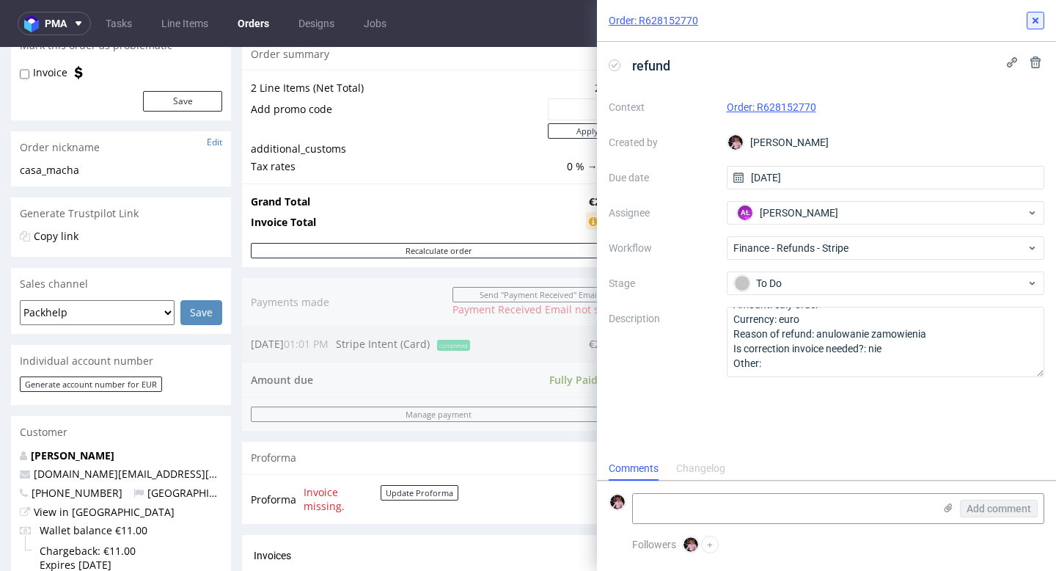
click at [1031, 20] on icon at bounding box center [1036, 21] width 12 height 12
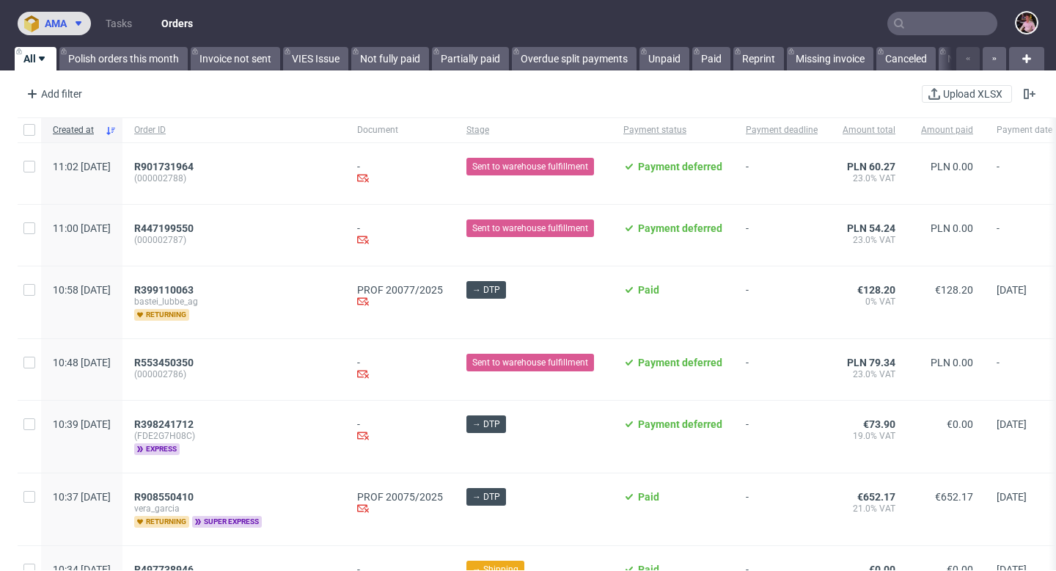
click at [63, 13] on button "ama" at bounding box center [54, 23] width 73 height 23
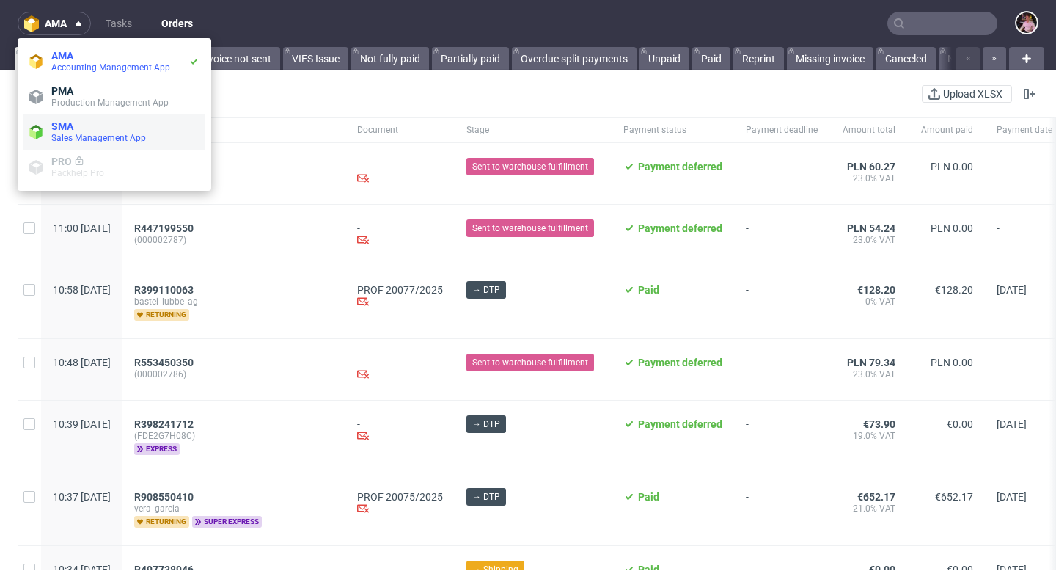
click at [87, 130] on span "SMA" at bounding box center [125, 126] width 148 height 12
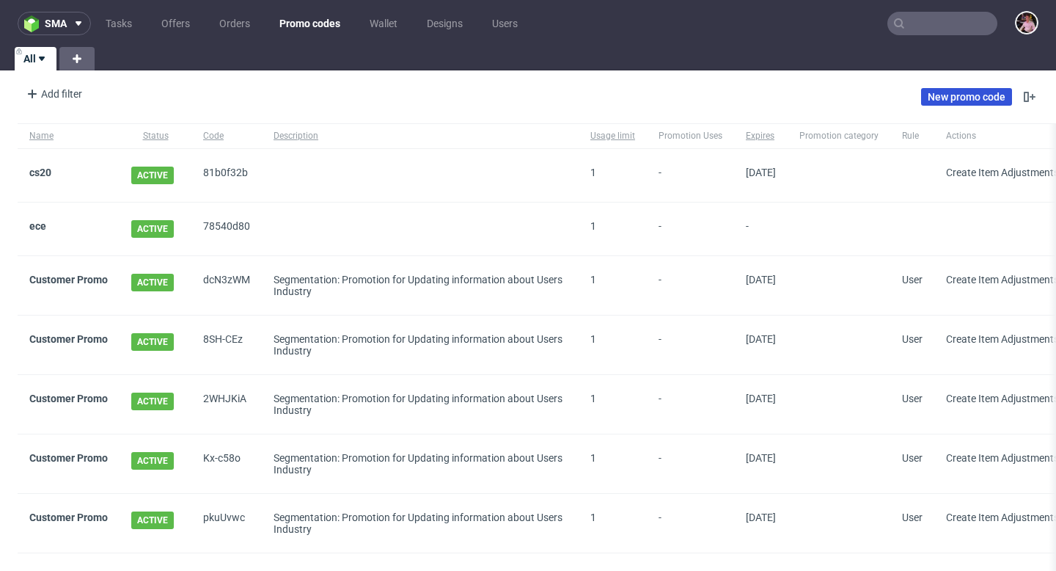
click at [974, 95] on link "New promo code" at bounding box center [966, 97] width 91 height 18
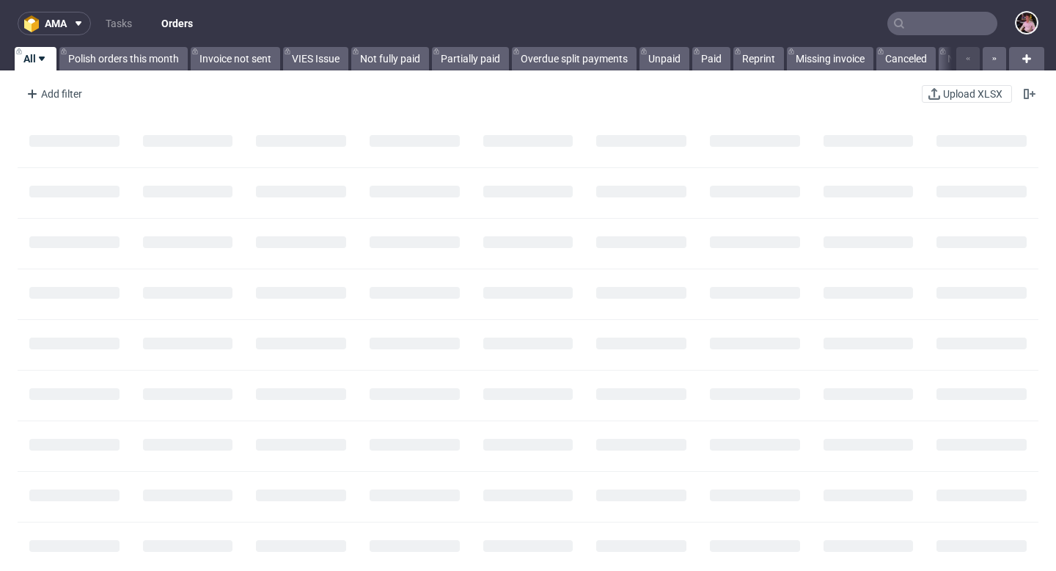
click at [944, 26] on input "text" at bounding box center [943, 23] width 110 height 23
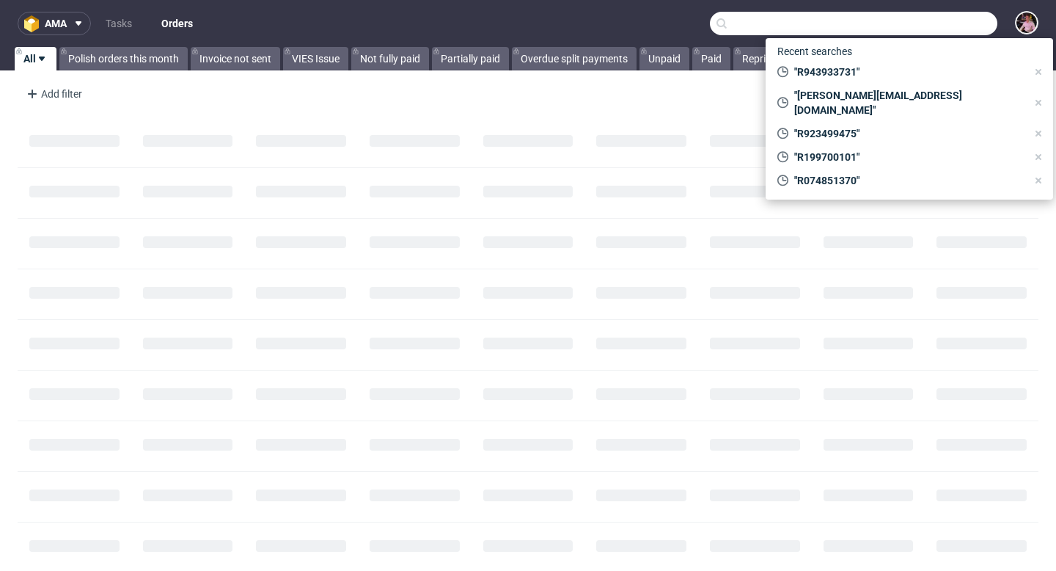
paste input "R886280037"
type input "R886280037"
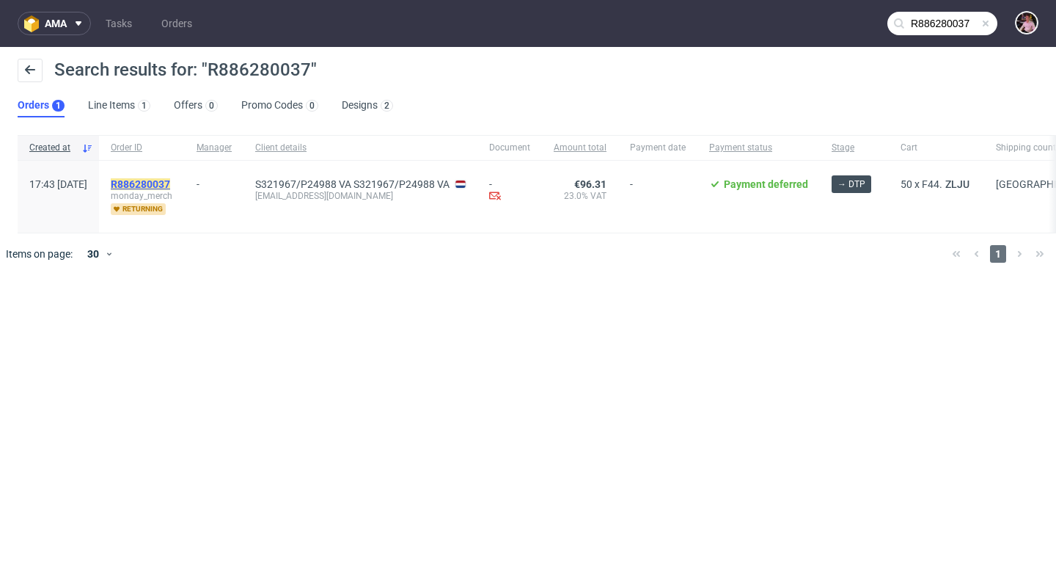
click at [170, 179] on mark "R886280037" at bounding box center [140, 184] width 59 height 12
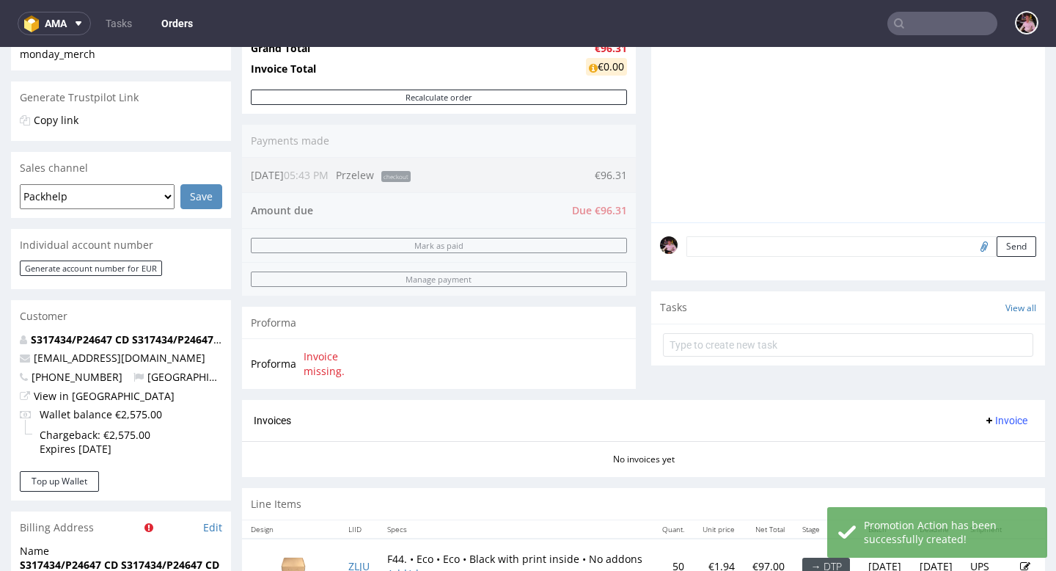
scroll to position [302, 0]
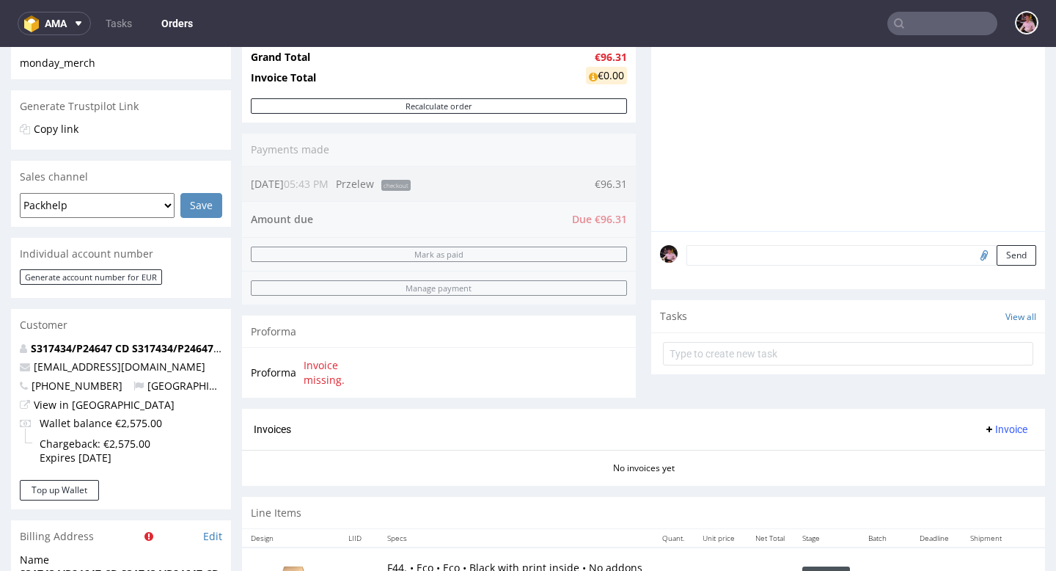
click at [972, 264] on input "file" at bounding box center [982, 254] width 21 height 19
type input "C:\fakepath\R886280037European Box F44-20.7x15.6x9.1 Kraft 1 1.pdf"
click at [997, 266] on button "Send" at bounding box center [1017, 255] width 40 height 21
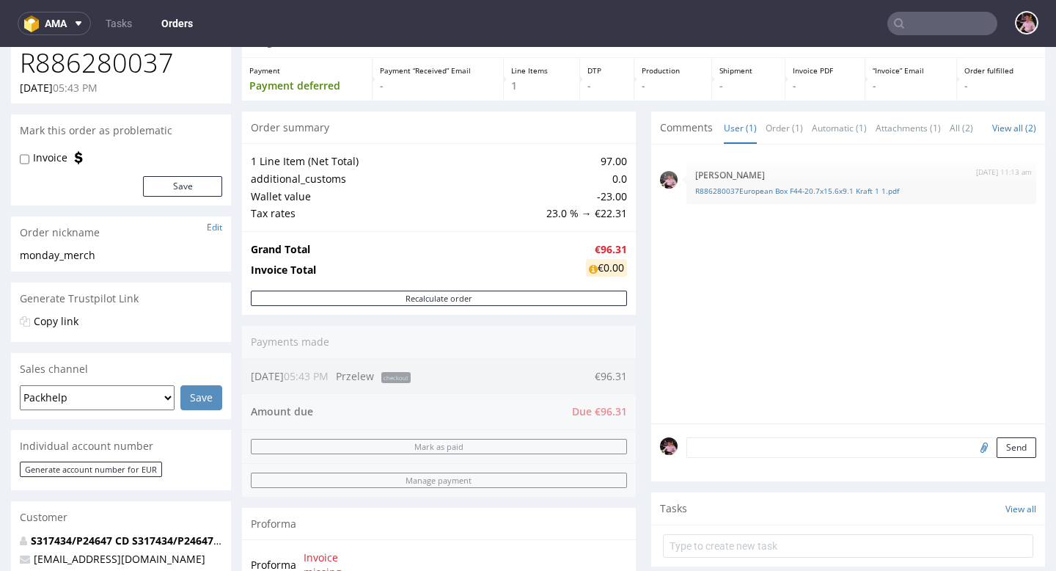
scroll to position [98, 0]
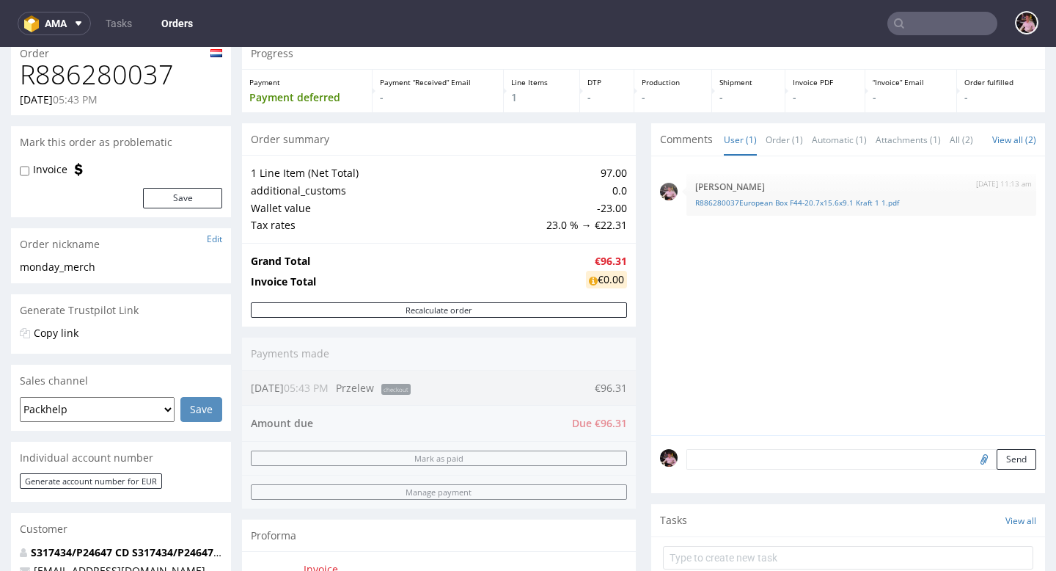
click at [944, 19] on input "text" at bounding box center [943, 23] width 110 height 23
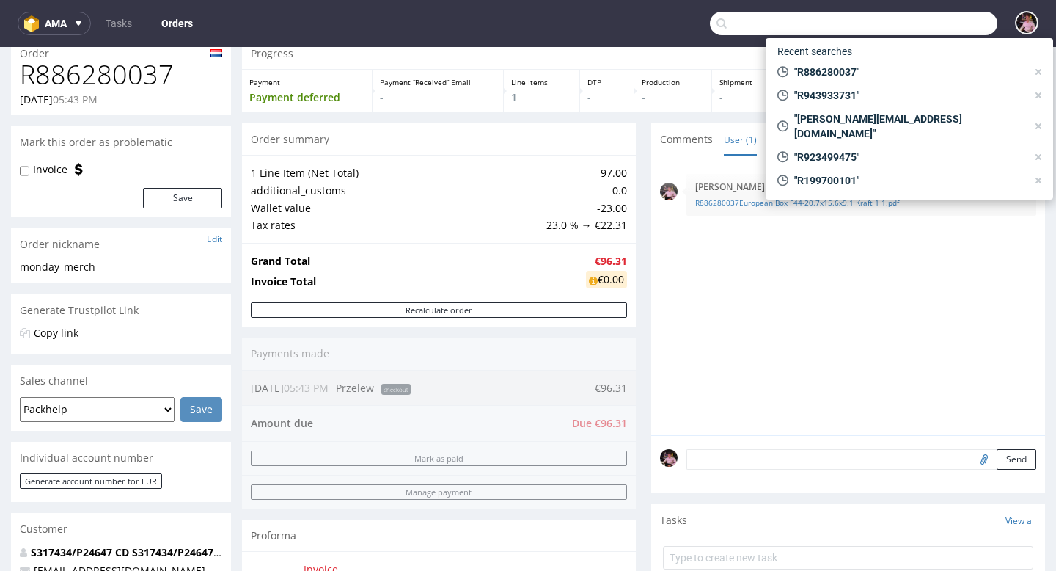
paste input "R775058092"
type input "R775058092"
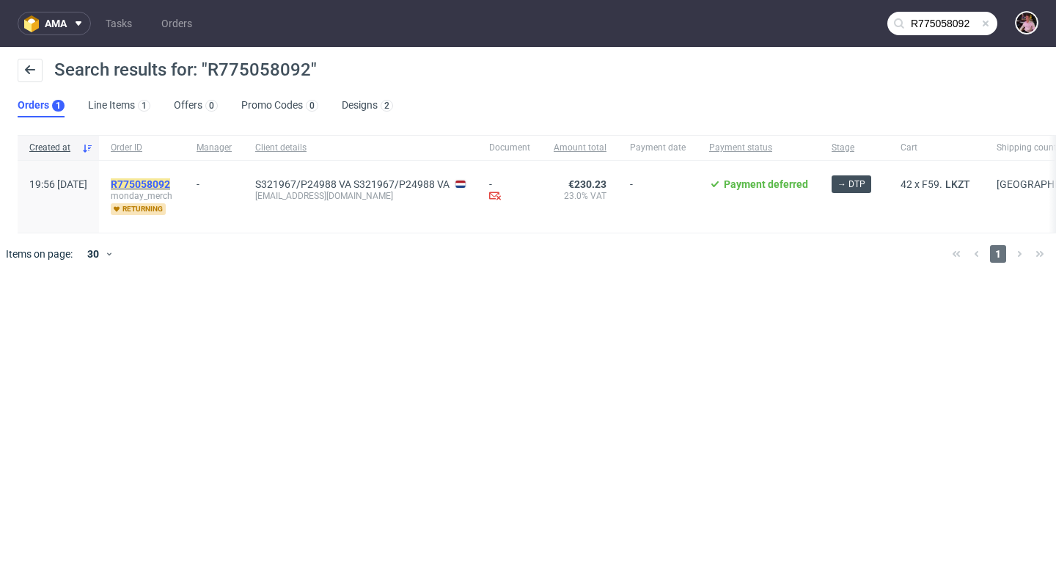
click at [170, 181] on mark "R775058092" at bounding box center [140, 184] width 59 height 12
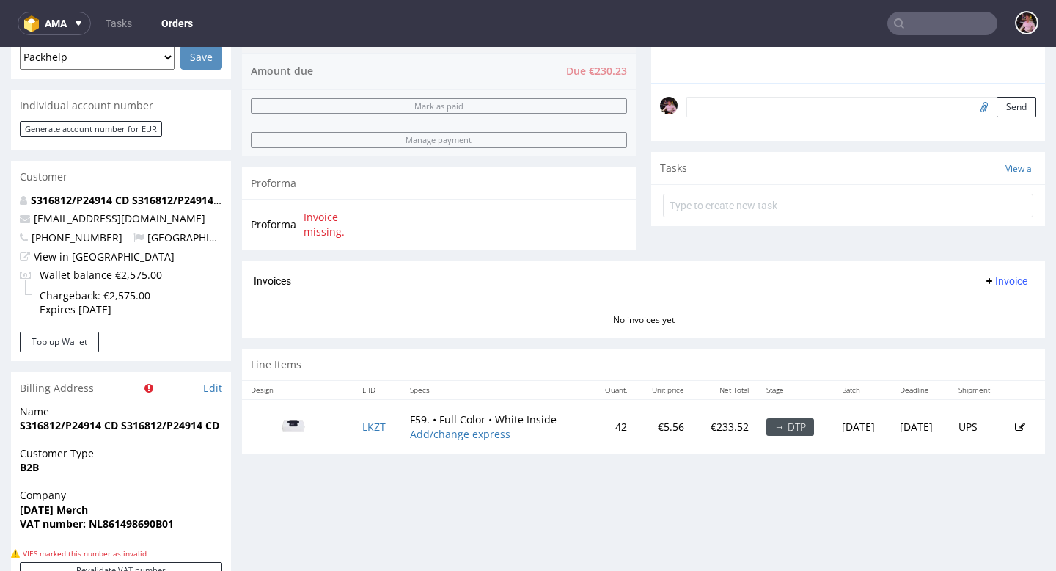
scroll to position [451, 0]
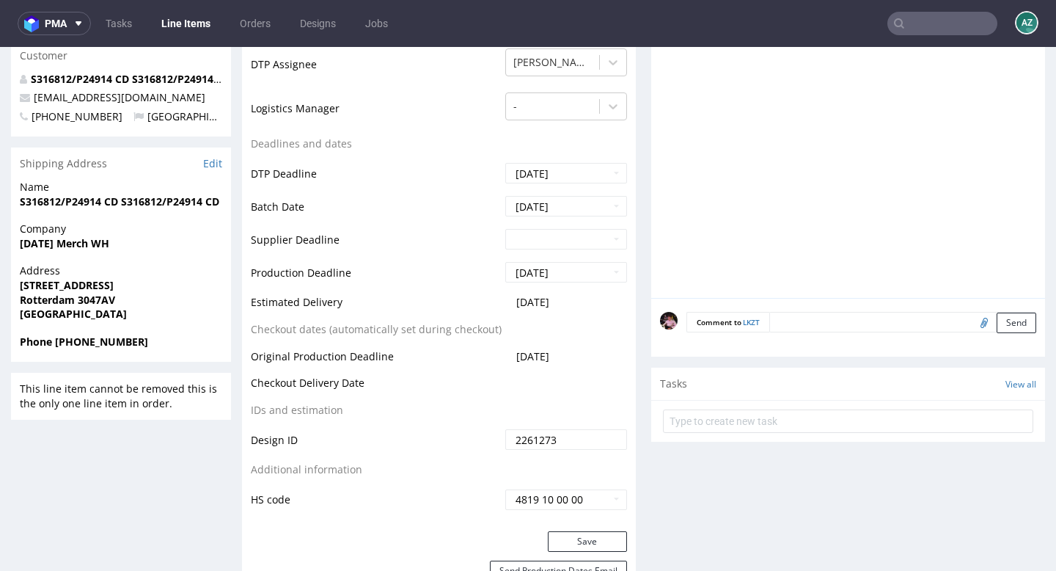
scroll to position [484, 0]
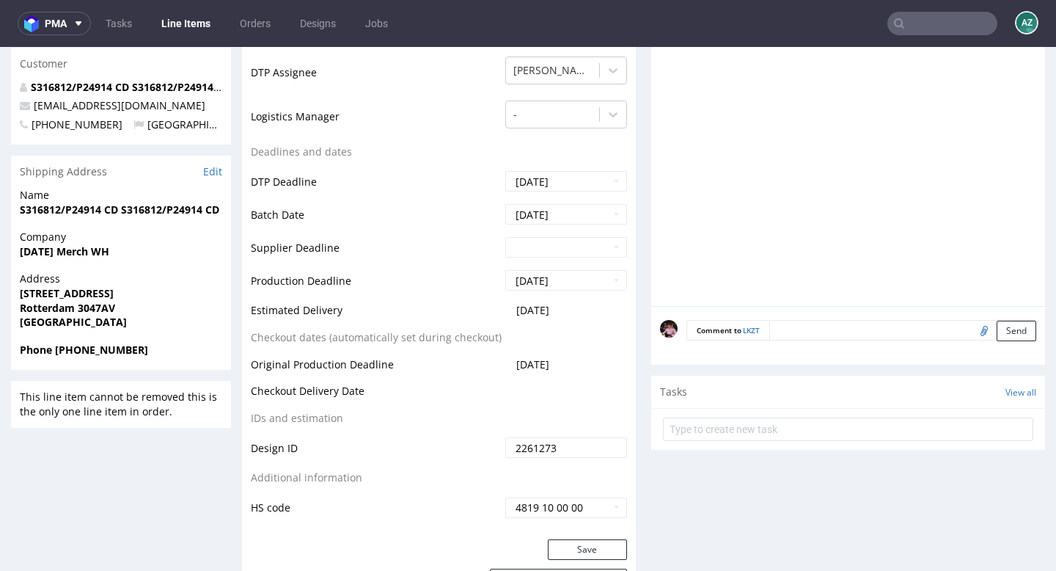
click at [972, 335] on input "file" at bounding box center [982, 330] width 21 height 19
type input "C:\fakepath\R775058092sfceurope_Single Sided Full Colour Box - Outside_F59 - 32…"
click at [997, 334] on button "Send" at bounding box center [1017, 331] width 40 height 21
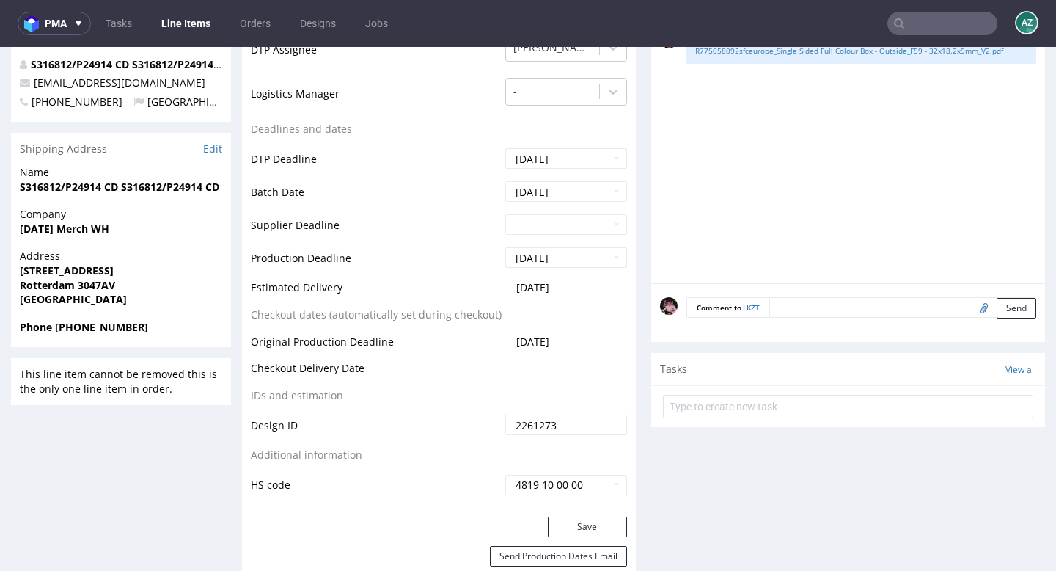
scroll to position [0, 0]
